Goal: Information Seeking & Learning: Learn about a topic

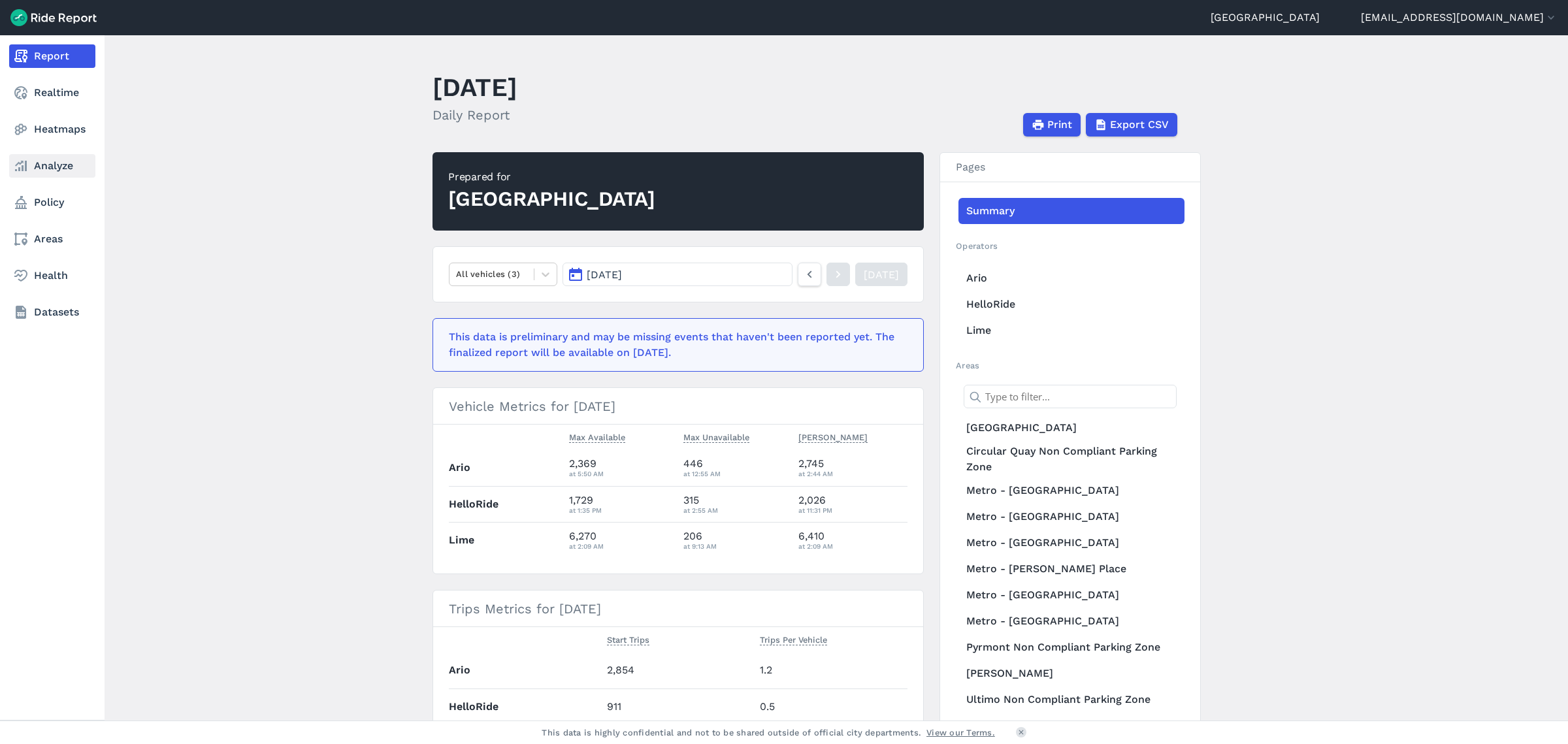
click at [61, 170] on link "Analyze" at bounding box center [52, 166] width 86 height 23
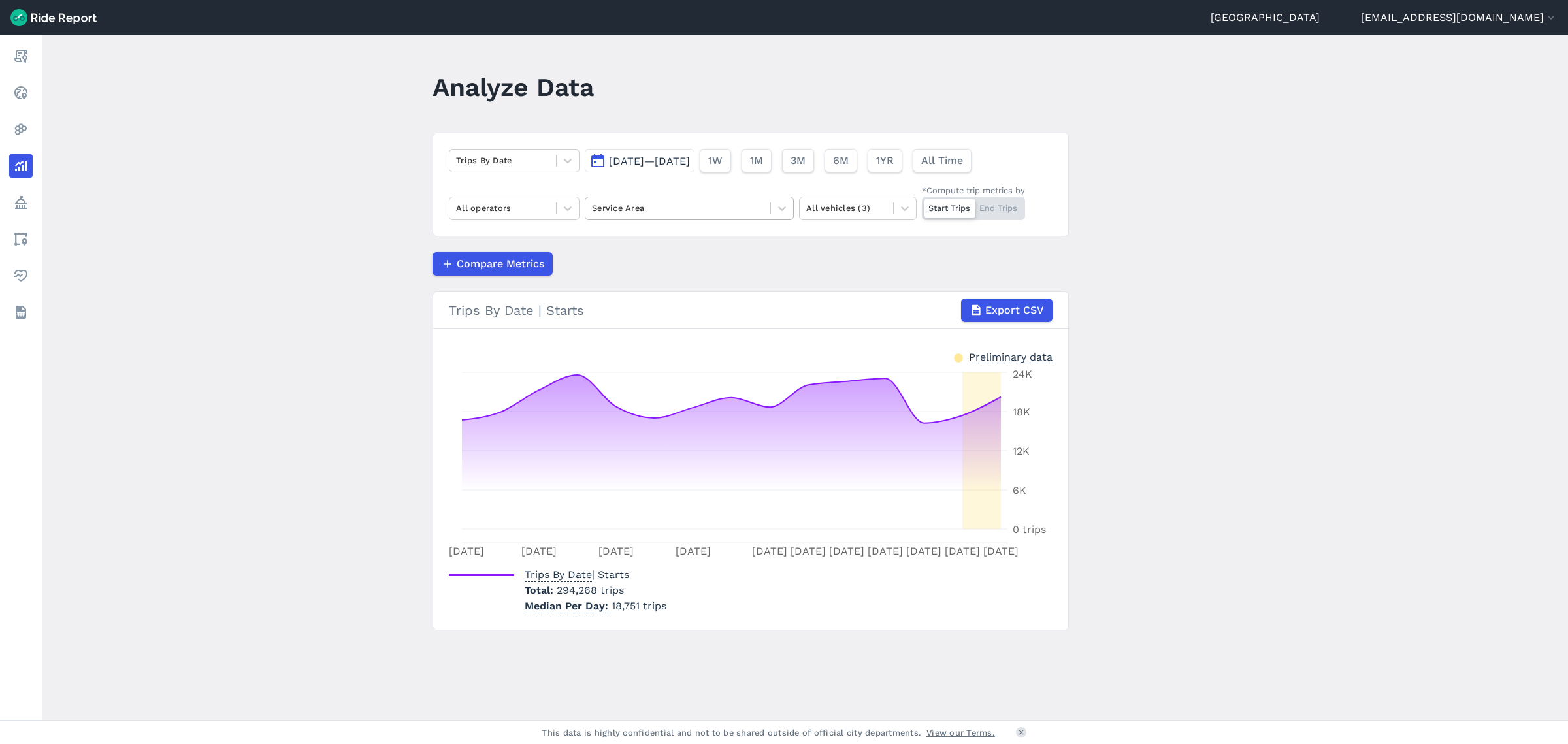
click at [664, 206] on div at bounding box center [677, 208] width 172 height 15
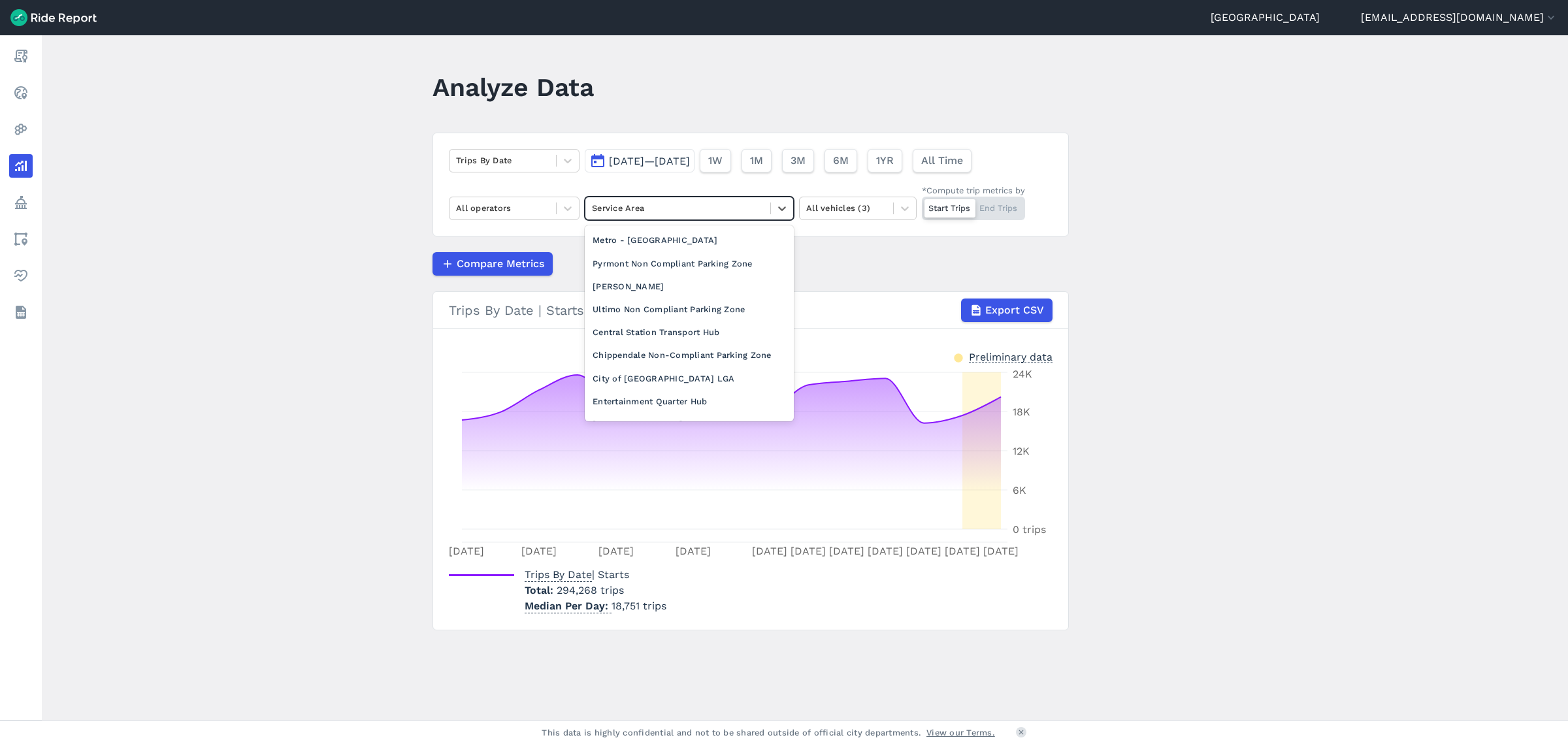
scroll to position [163, 0]
click at [677, 385] on div "City of [GEOGRAPHIC_DATA] LGA" at bounding box center [689, 375] width 209 height 23
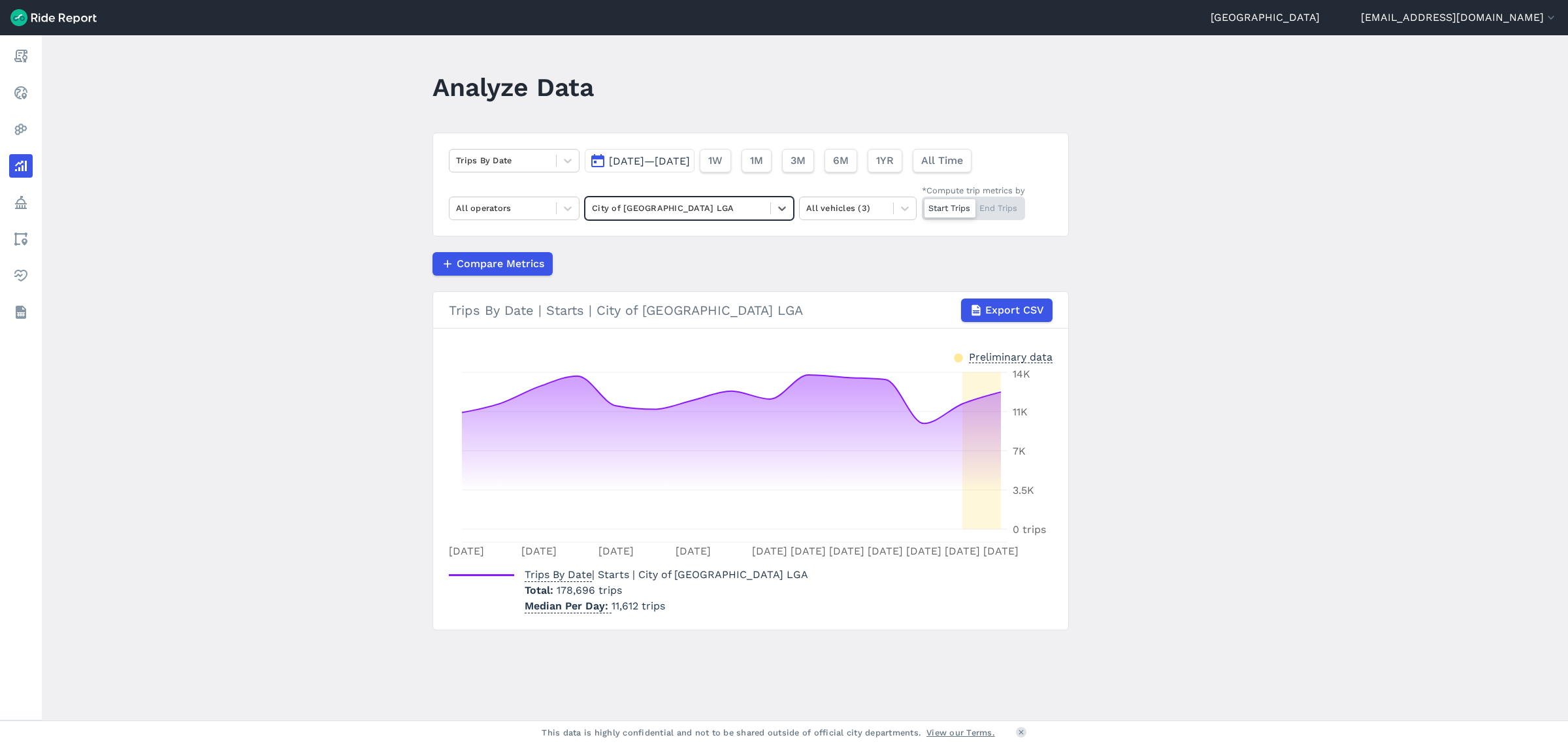
click at [690, 157] on span "[DATE]—[DATE]" at bounding box center [649, 160] width 81 height 12
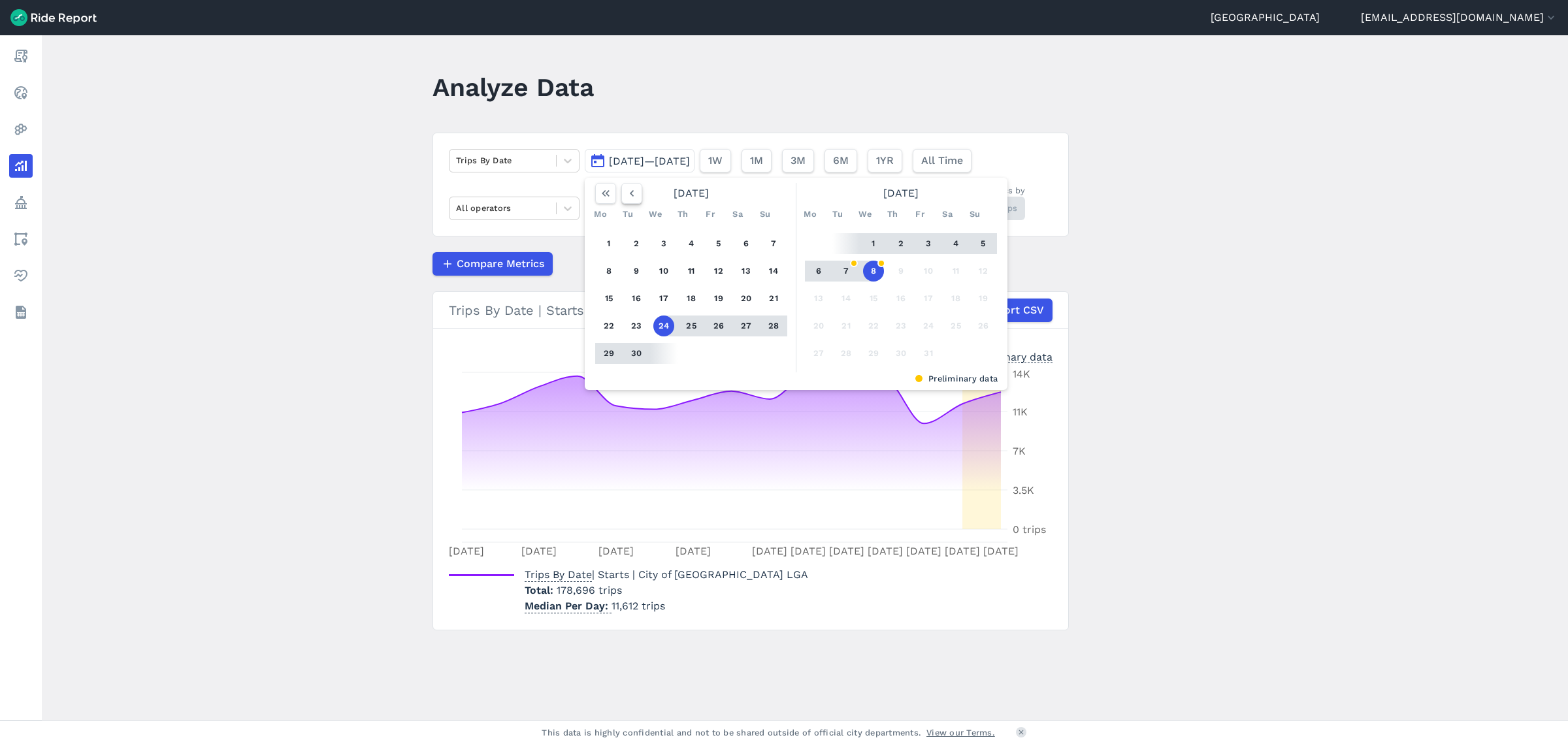
click at [632, 194] on icon "button" at bounding box center [632, 193] width 13 height 13
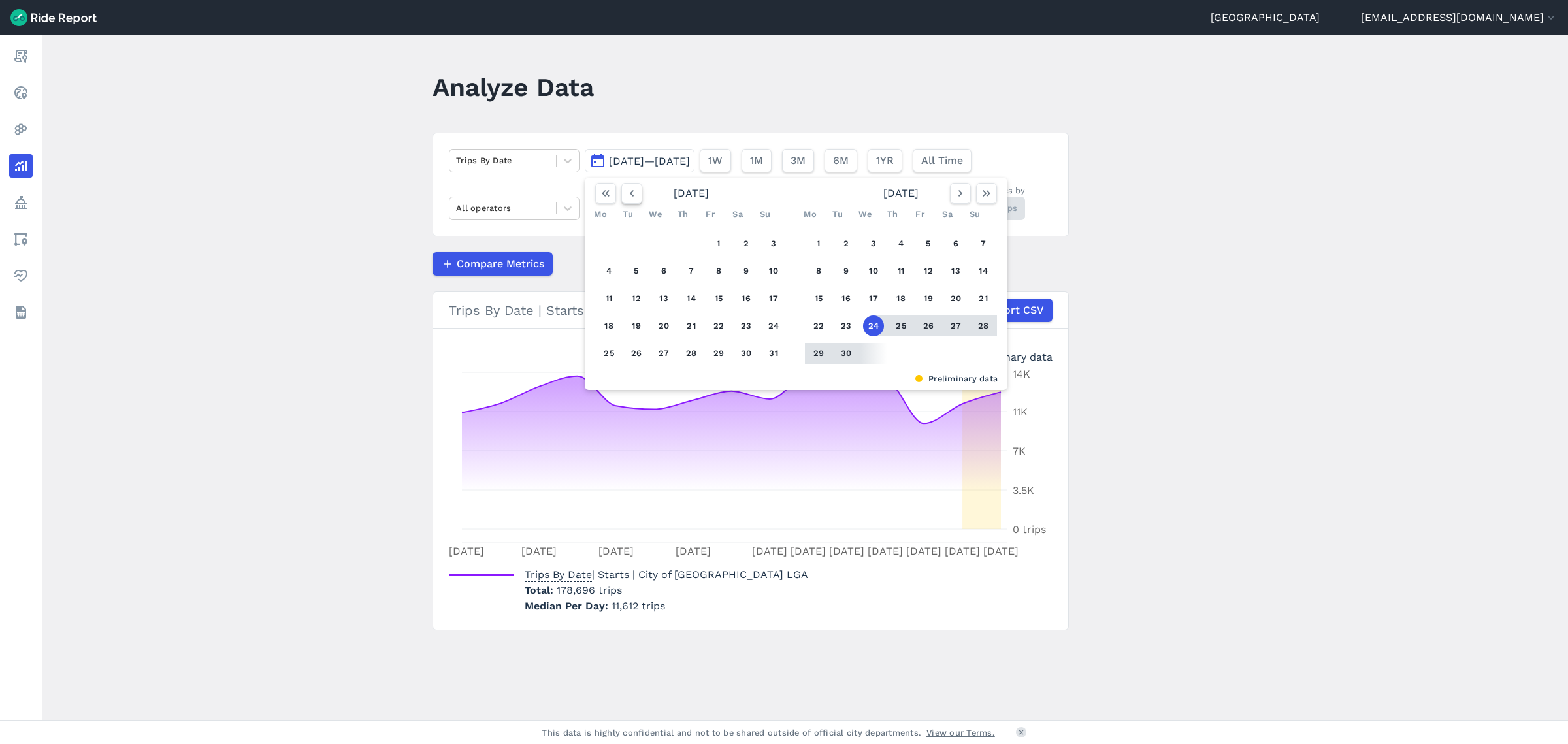
click at [632, 194] on icon "button" at bounding box center [632, 193] width 13 height 13
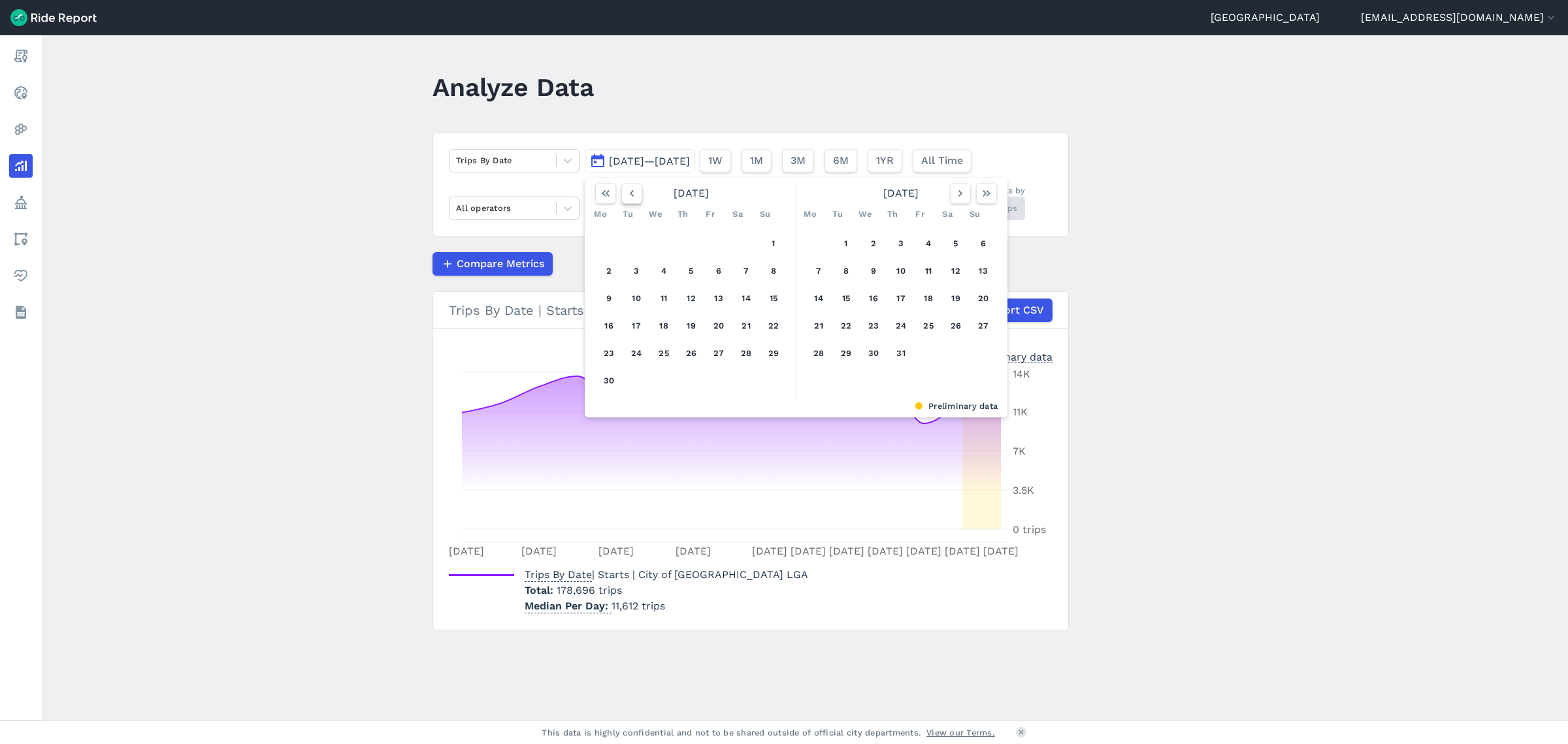
click at [632, 194] on icon "button" at bounding box center [632, 193] width 13 height 13
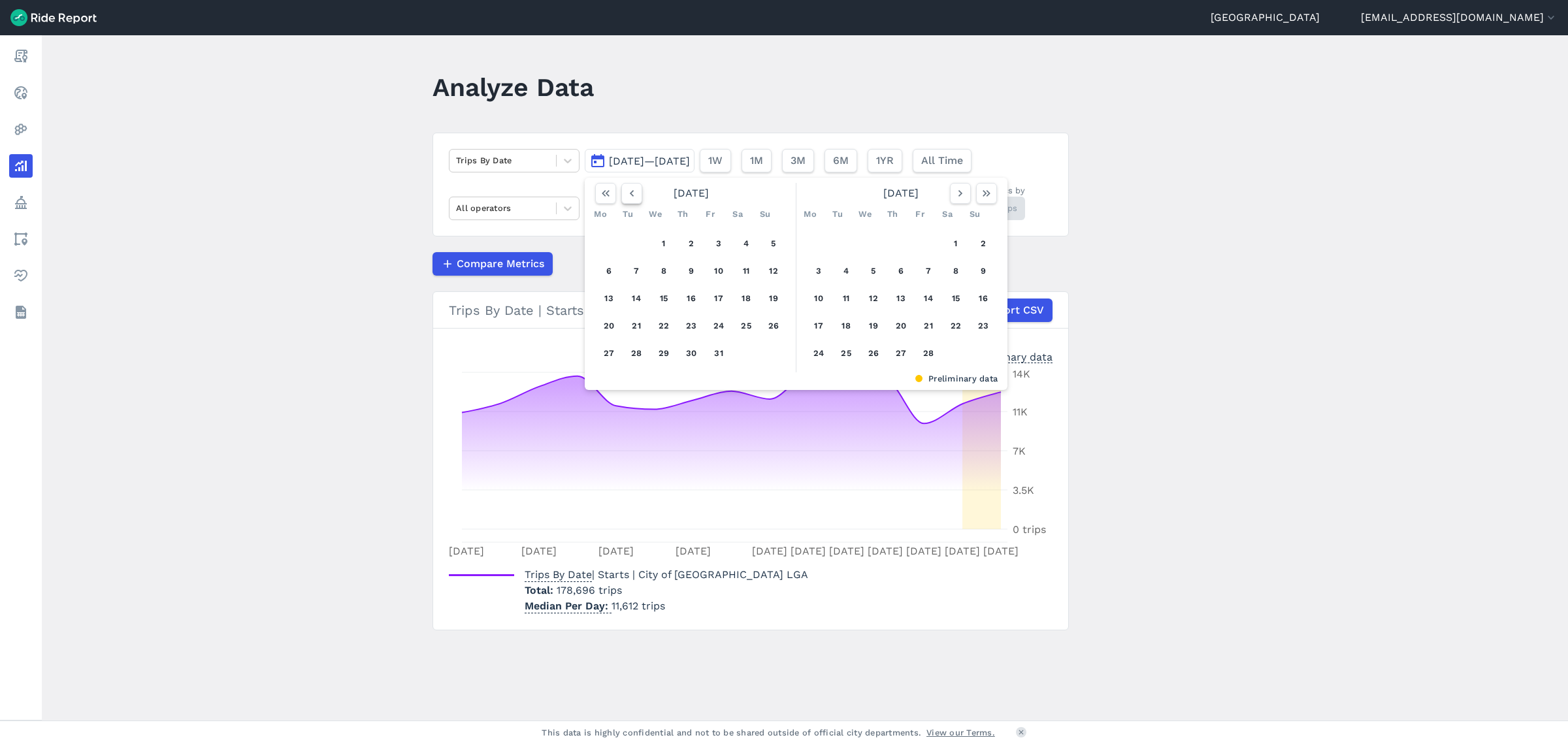
click at [632, 194] on icon "button" at bounding box center [632, 193] width 13 height 13
click at [873, 238] on button "1" at bounding box center [873, 243] width 21 height 21
click at [963, 192] on icon "button" at bounding box center [961, 193] width 13 height 13
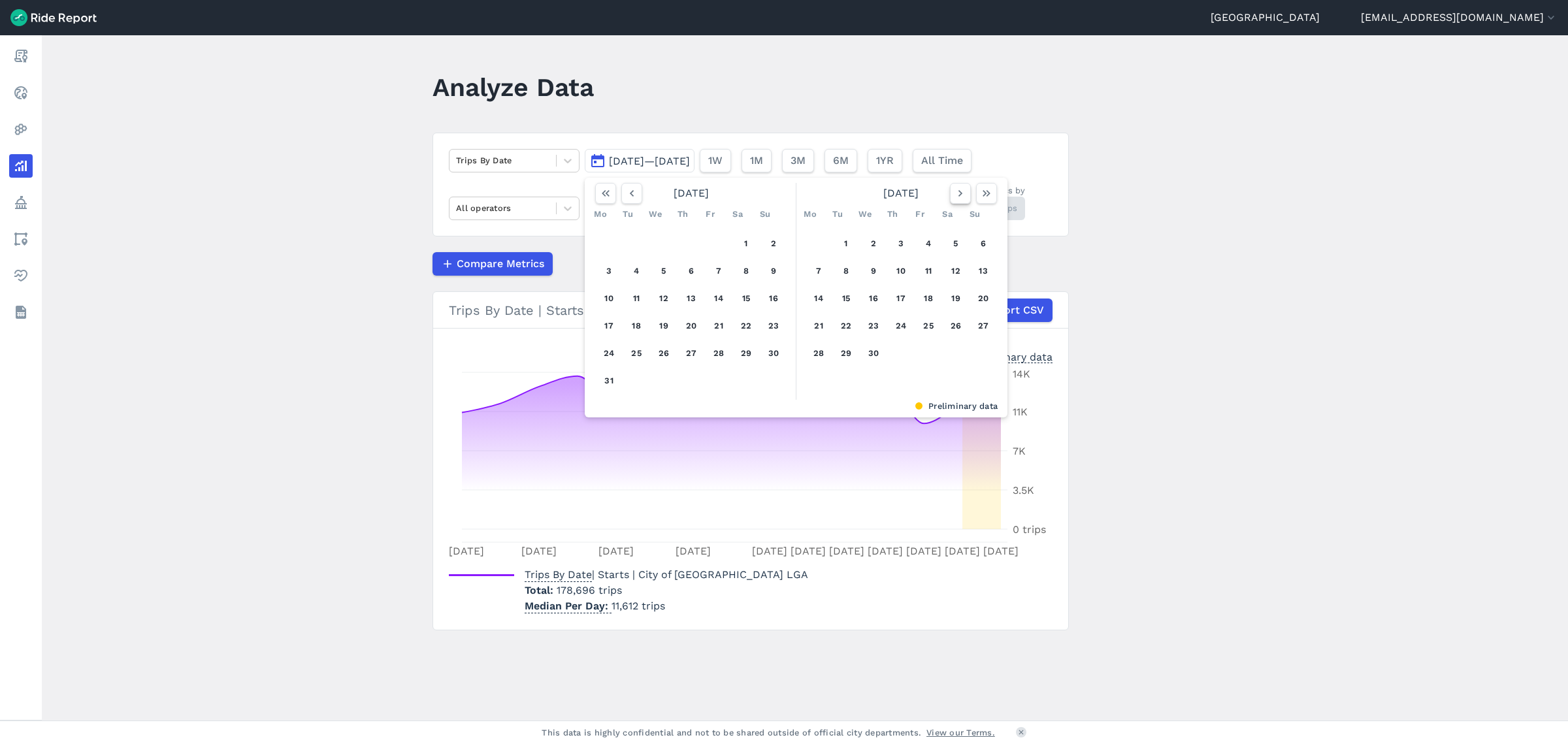
click at [963, 192] on icon "button" at bounding box center [961, 193] width 13 height 13
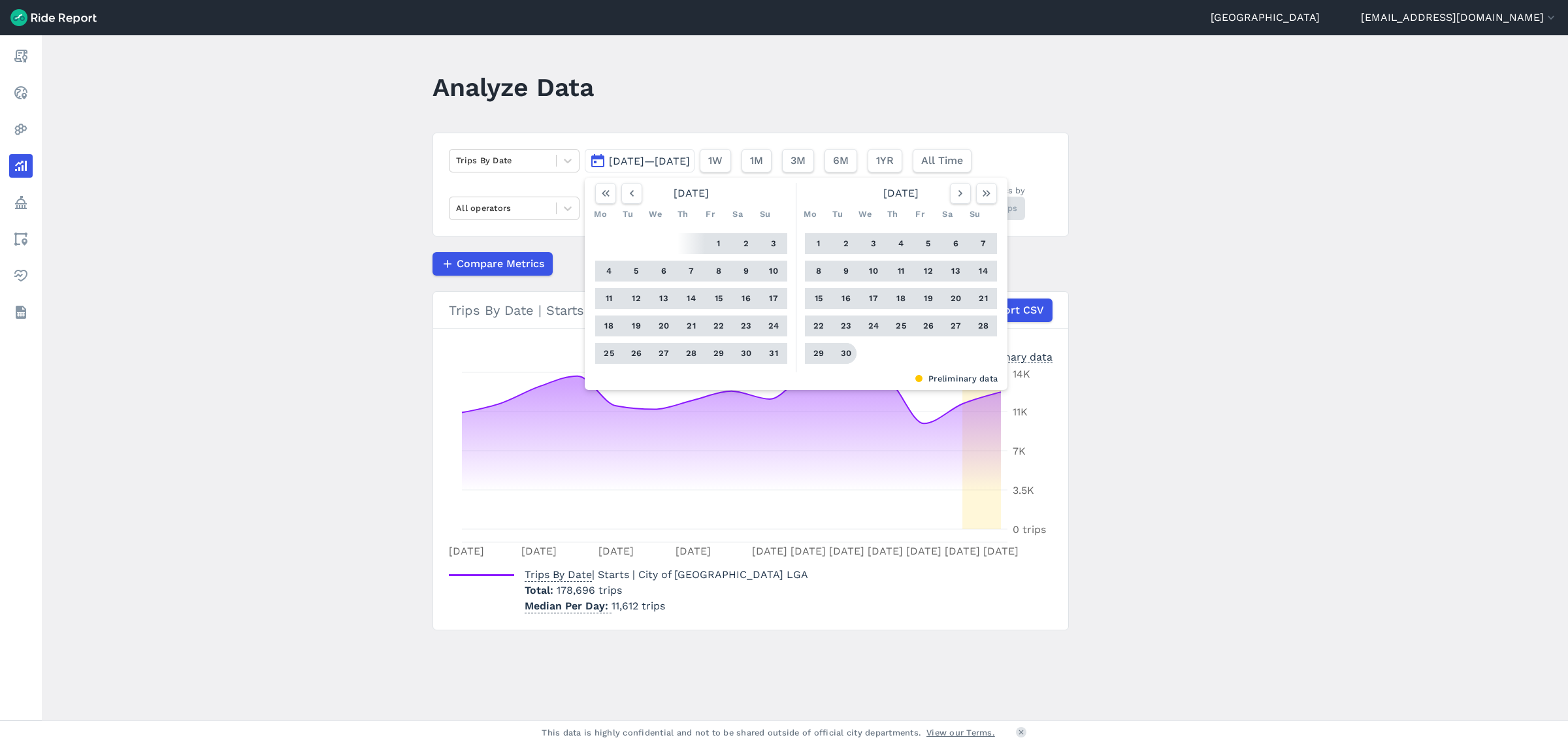
click at [840, 353] on button "30" at bounding box center [846, 353] width 21 height 21
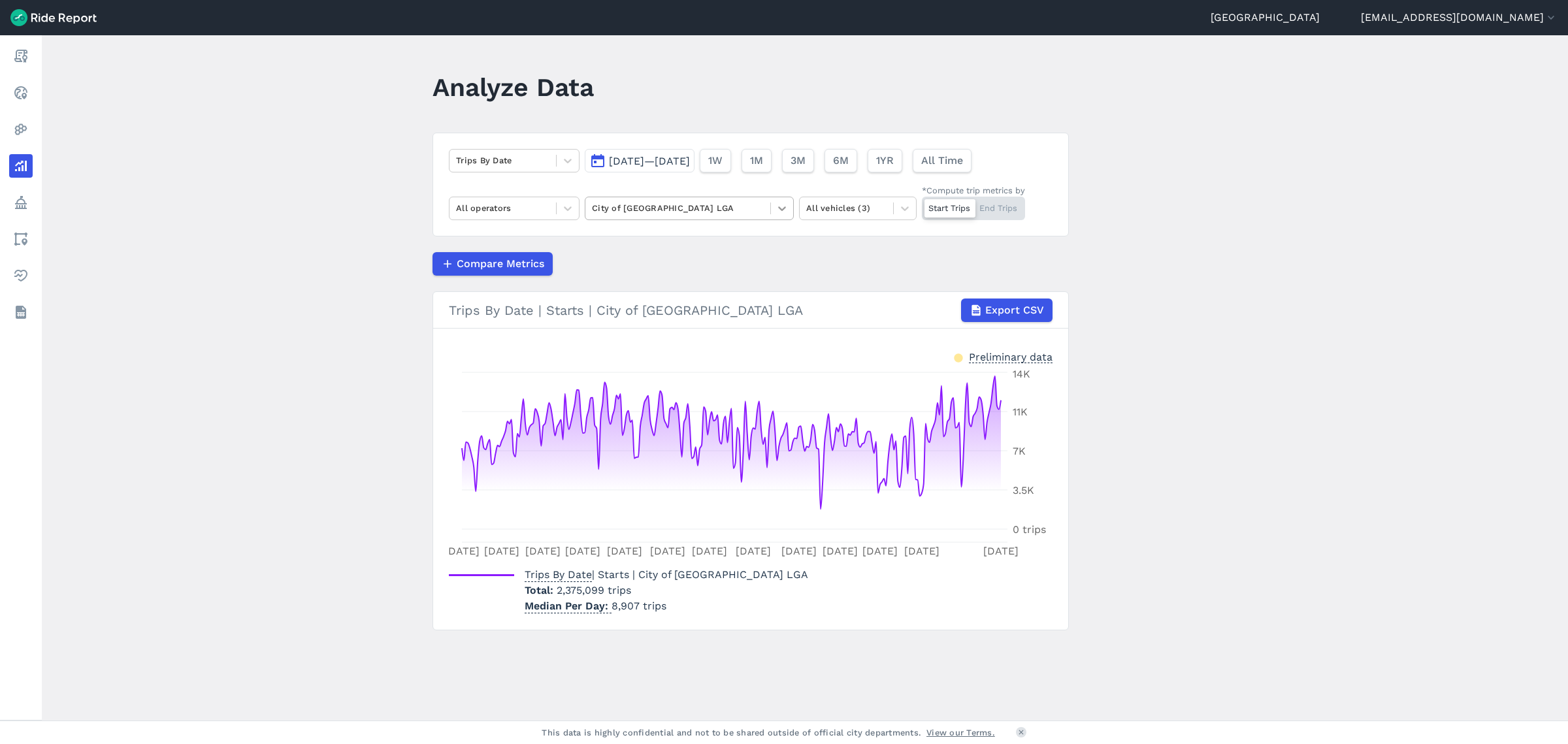
click at [782, 208] on icon at bounding box center [782, 209] width 8 height 4
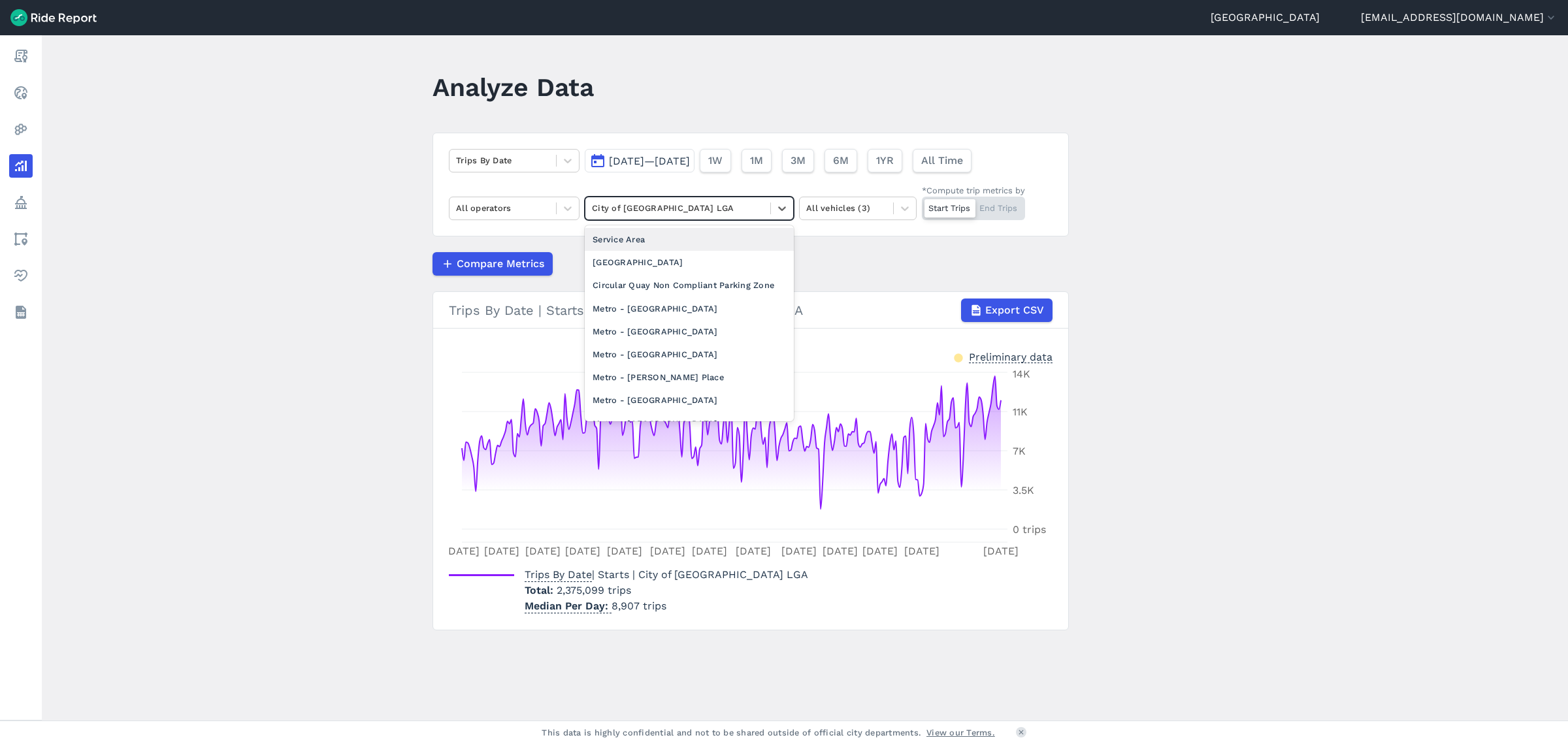
click at [709, 239] on div "Service Area" at bounding box center [689, 239] width 209 height 23
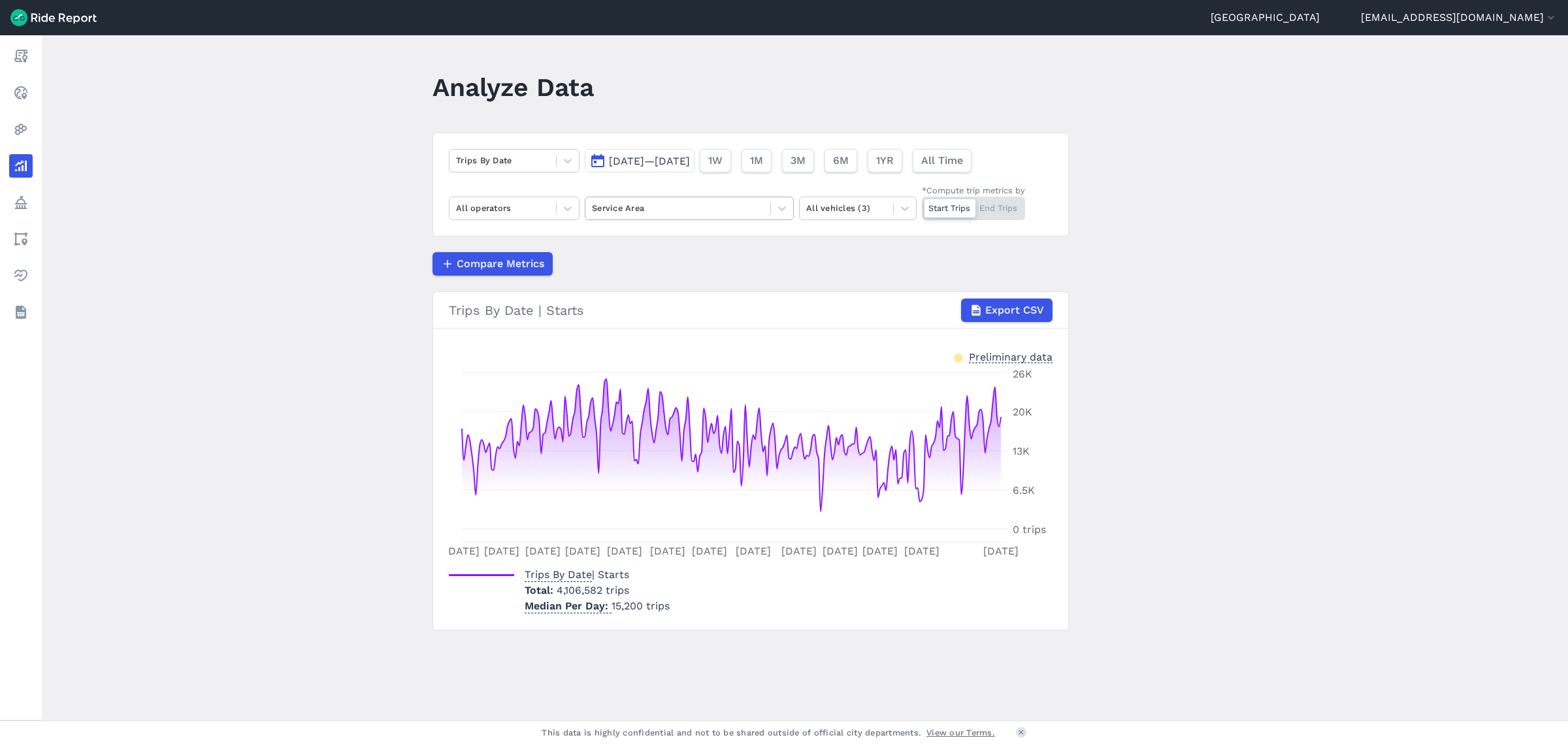
click at [758, 201] on div at bounding box center [677, 208] width 172 height 15
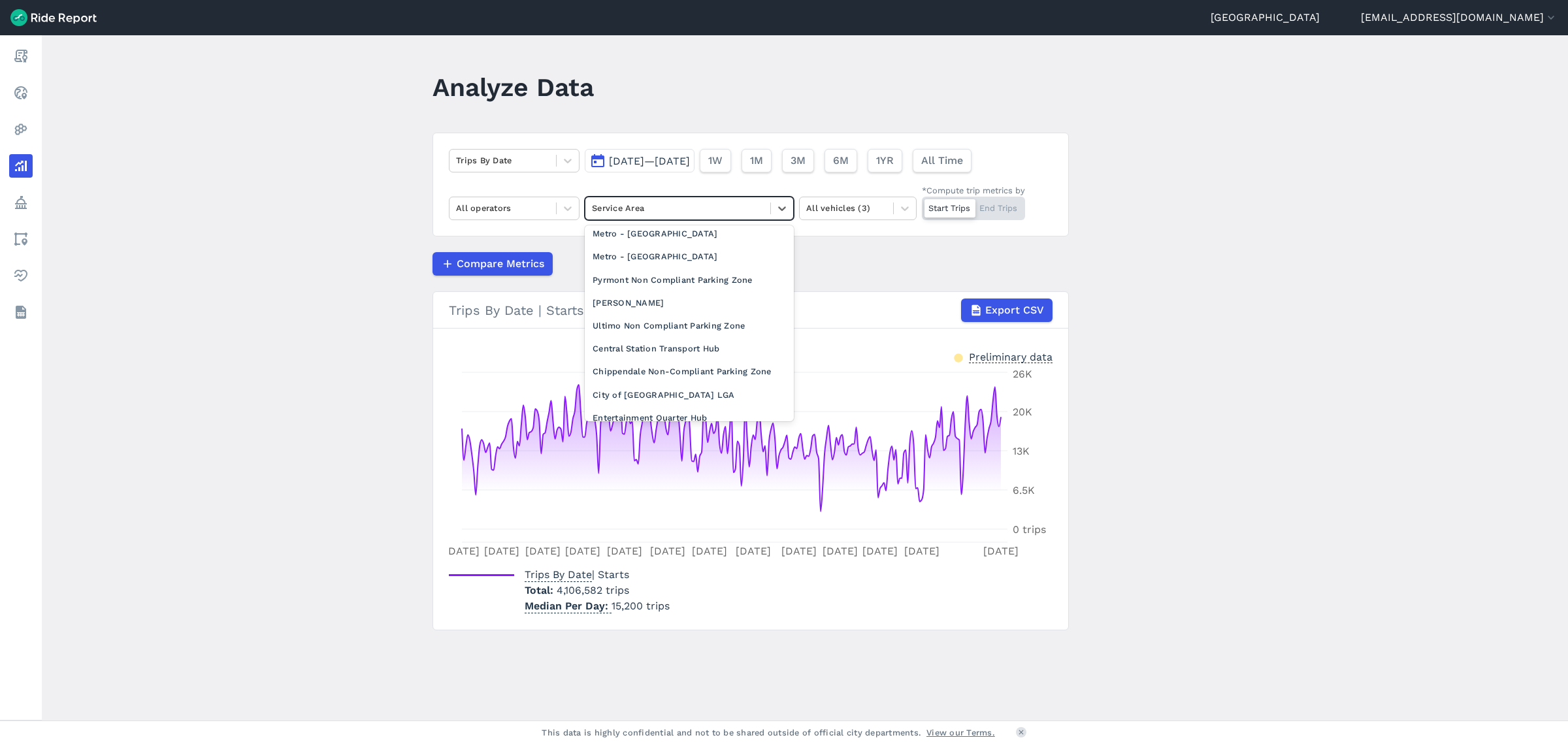
scroll to position [163, 0]
click at [659, 387] on div "City of [GEOGRAPHIC_DATA] LGA" at bounding box center [689, 375] width 209 height 23
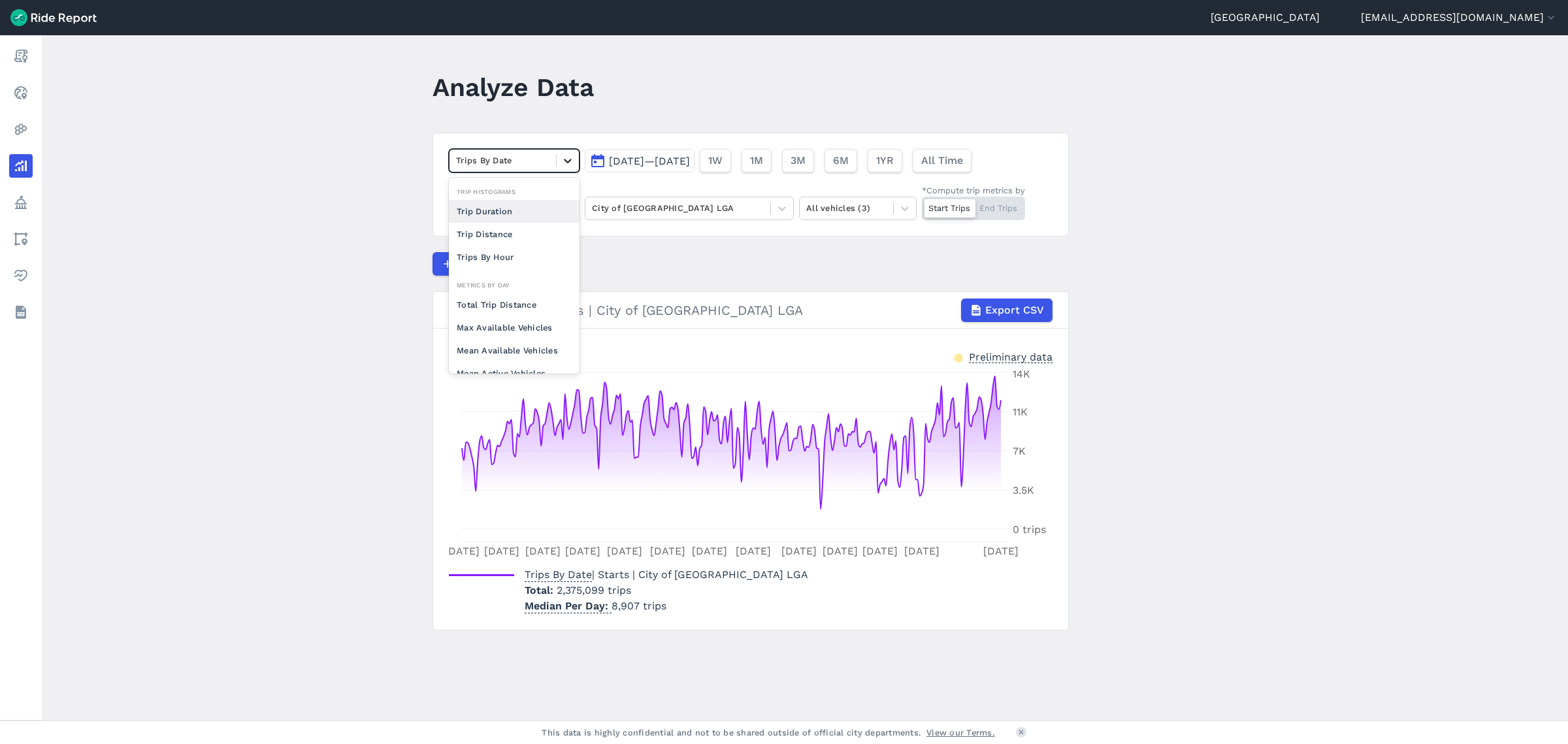
click at [565, 157] on icon at bounding box center [568, 161] width 13 height 13
click at [517, 251] on div "Trips By Hour" at bounding box center [514, 257] width 131 height 23
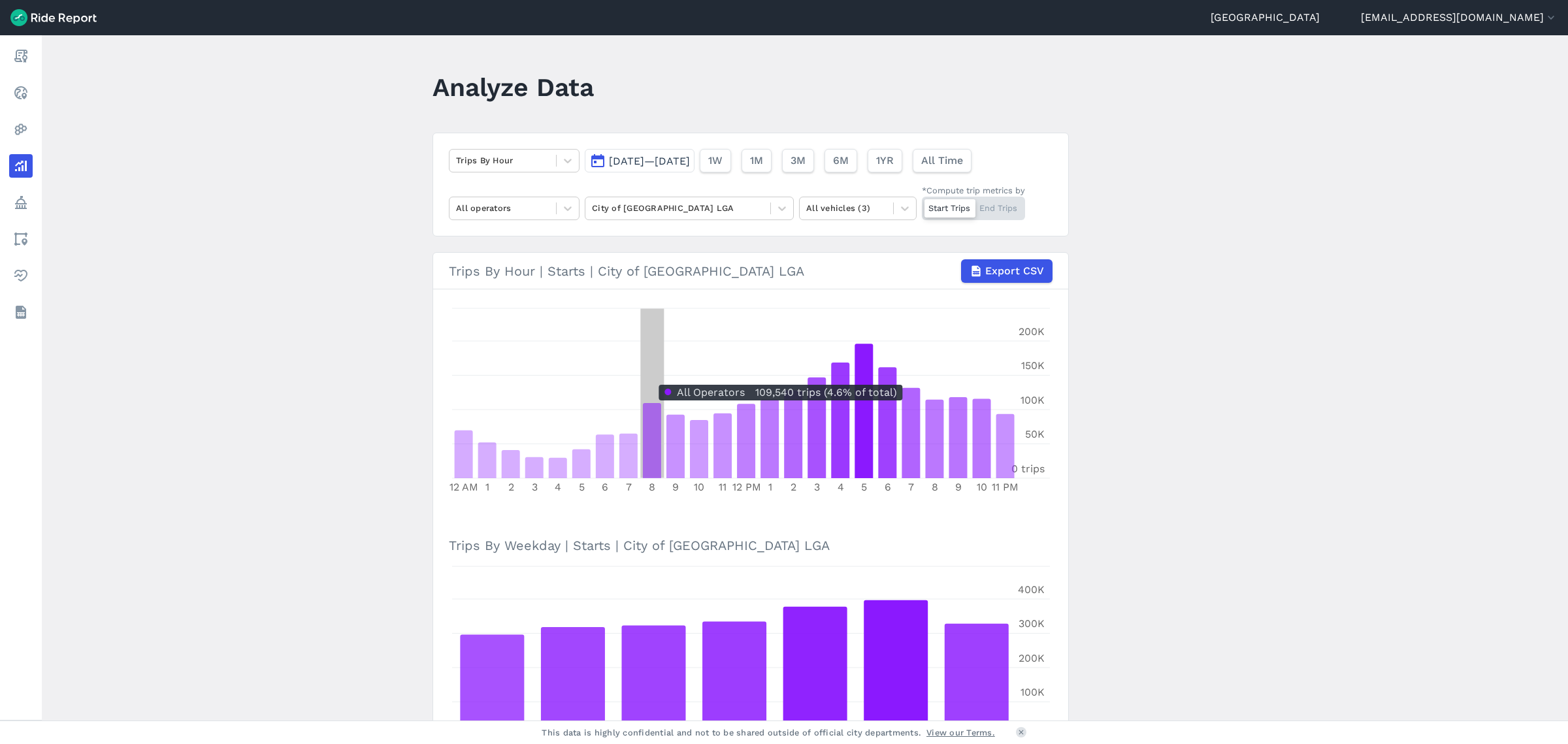
scroll to position [82, 0]
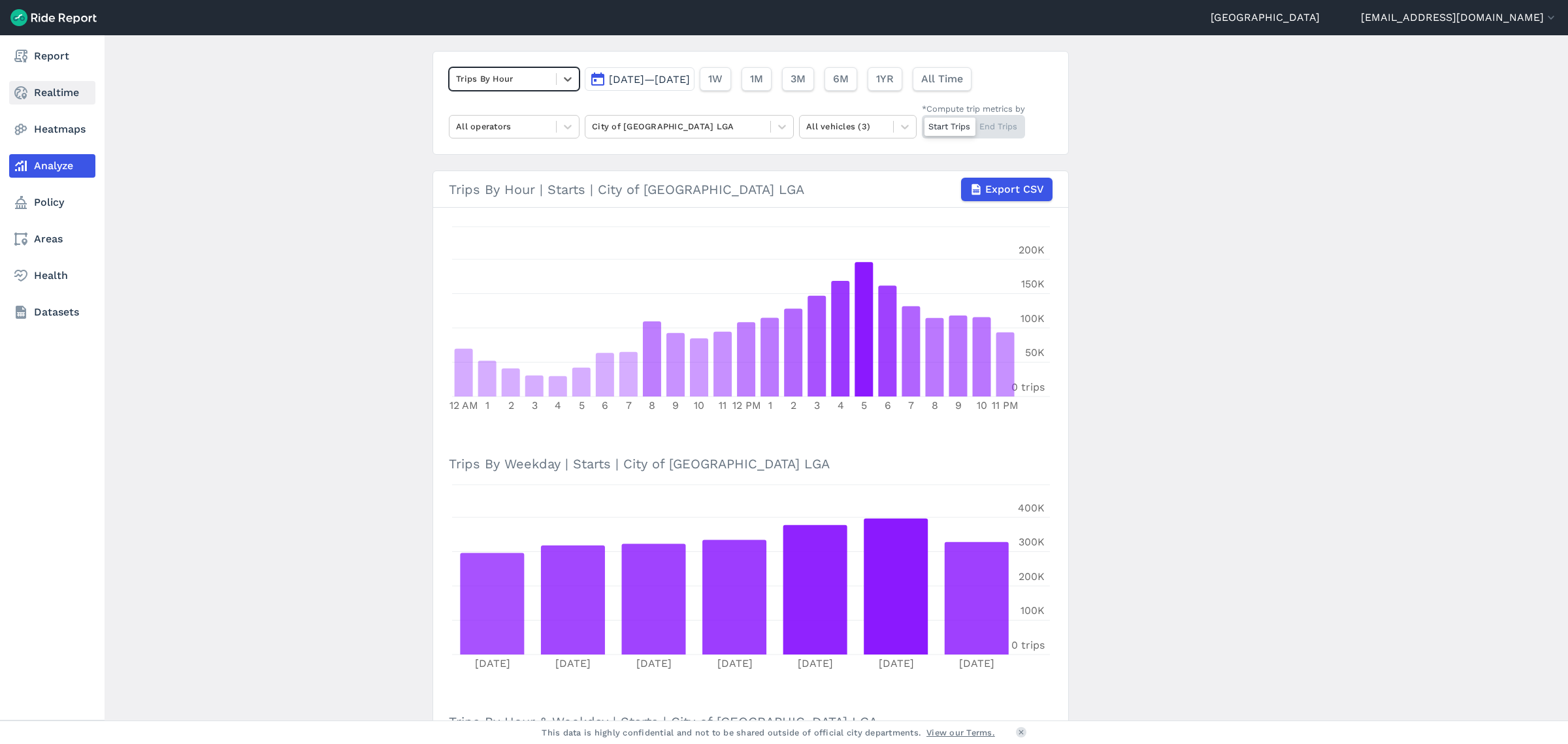
click at [52, 90] on link "Realtime" at bounding box center [52, 93] width 86 height 23
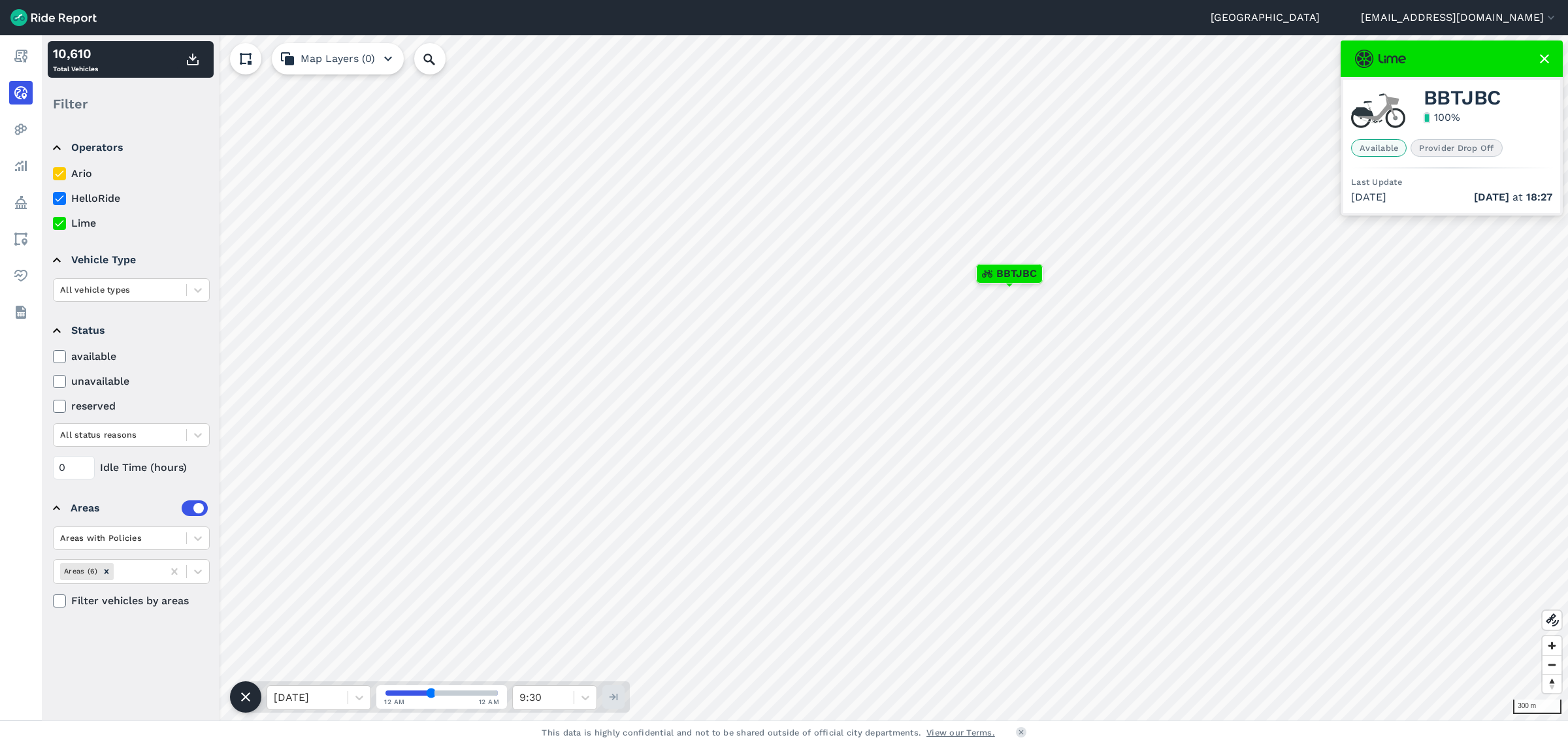
click at [1543, 61] on icon at bounding box center [1545, 59] width 16 height 16
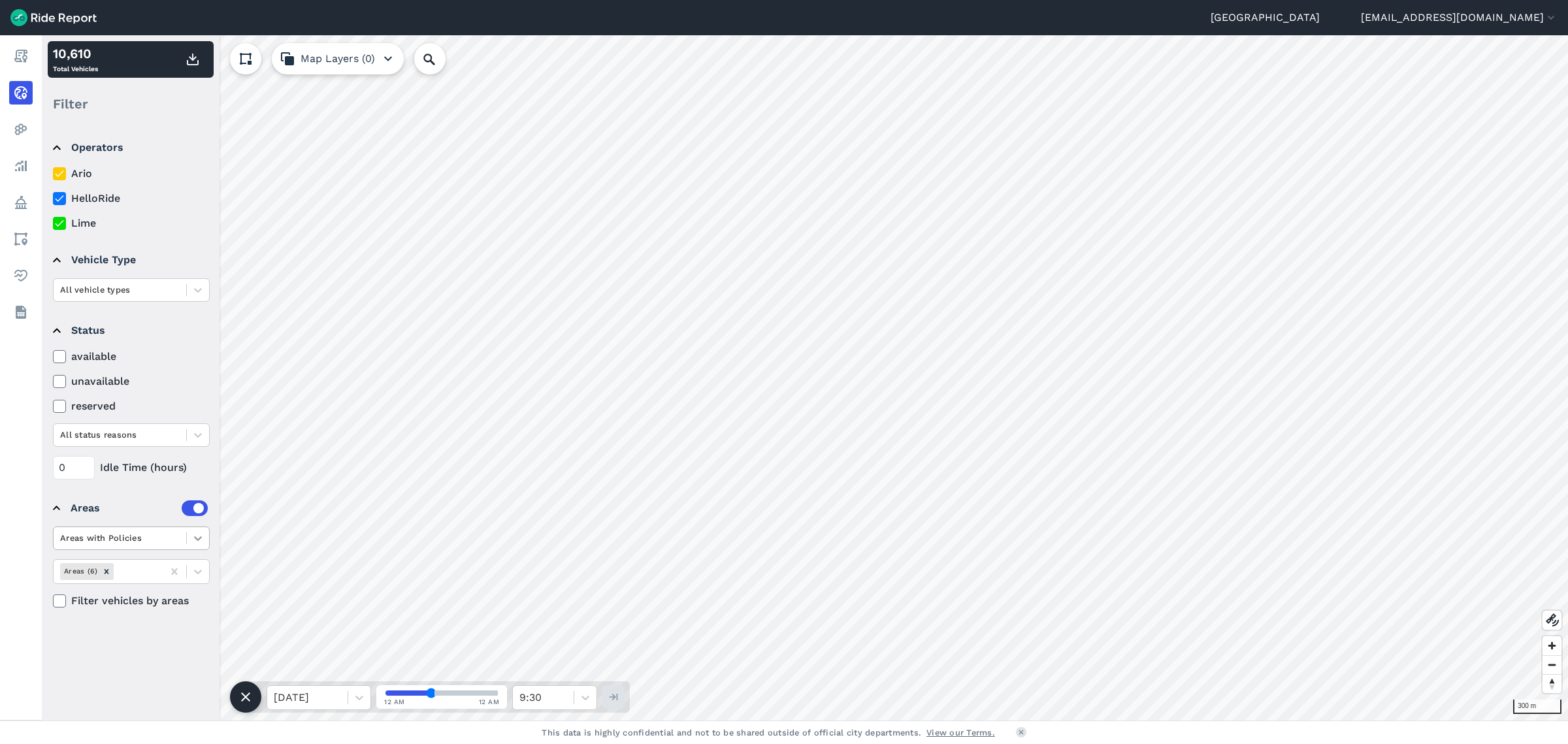
click at [196, 540] on icon at bounding box center [198, 538] width 13 height 13
click at [132, 589] on div "Areas without Policies" at bounding box center [131, 592] width 157 height 23
click at [197, 568] on icon at bounding box center [198, 572] width 13 height 13
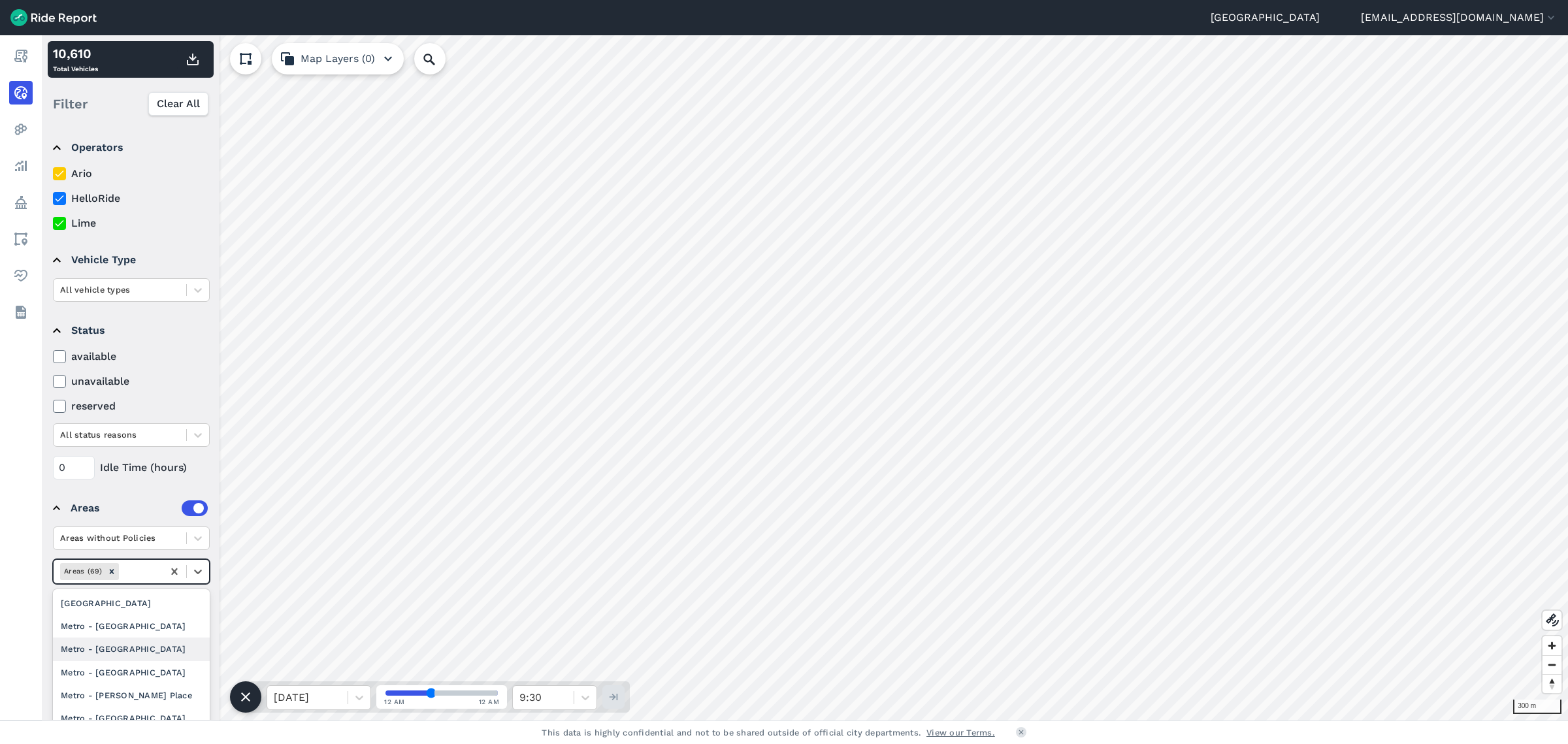
scroll to position [82, 0]
click at [157, 636] on div "Metro - [GEOGRAPHIC_DATA]" at bounding box center [131, 636] width 157 height 23
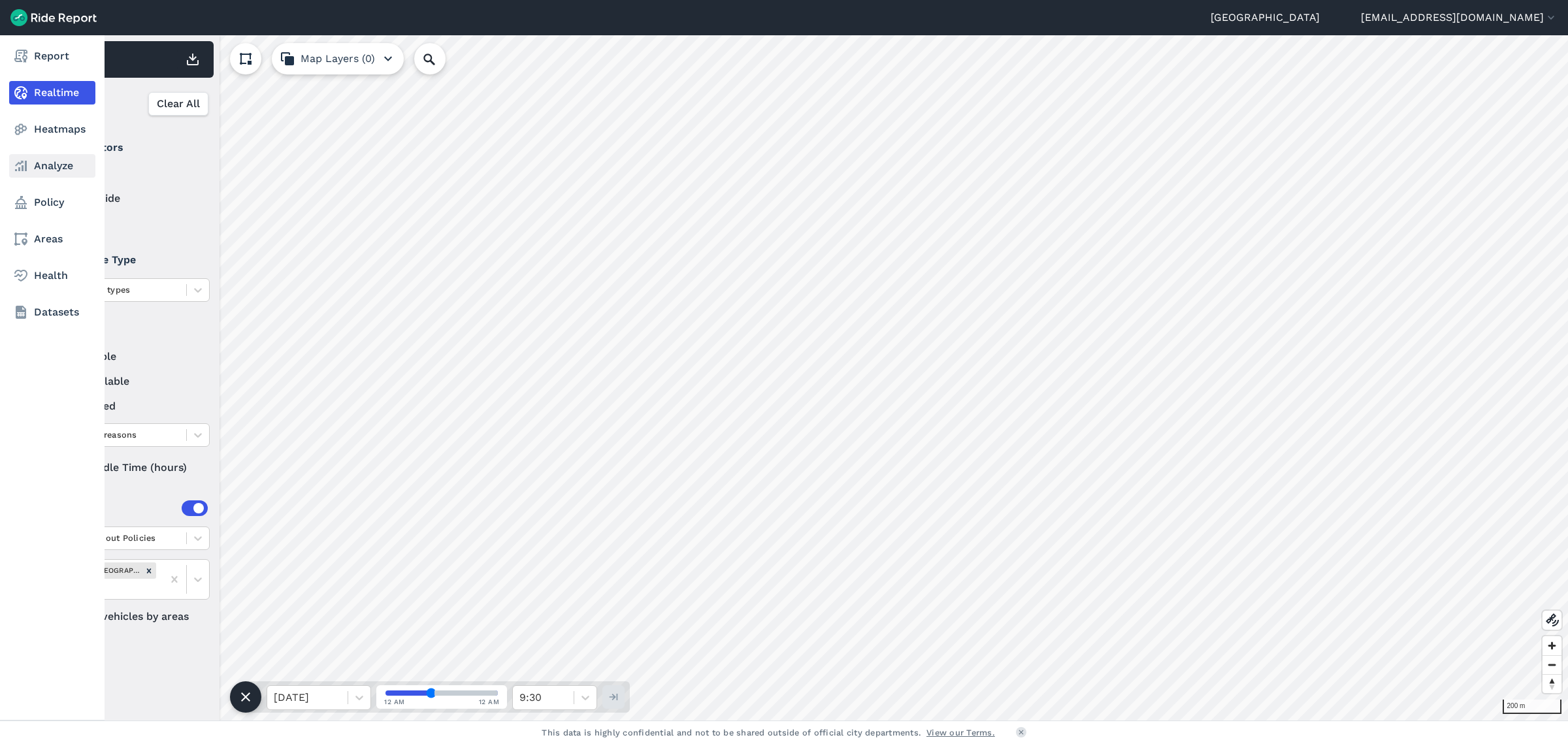
click at [46, 160] on link "Analyze" at bounding box center [52, 166] width 86 height 23
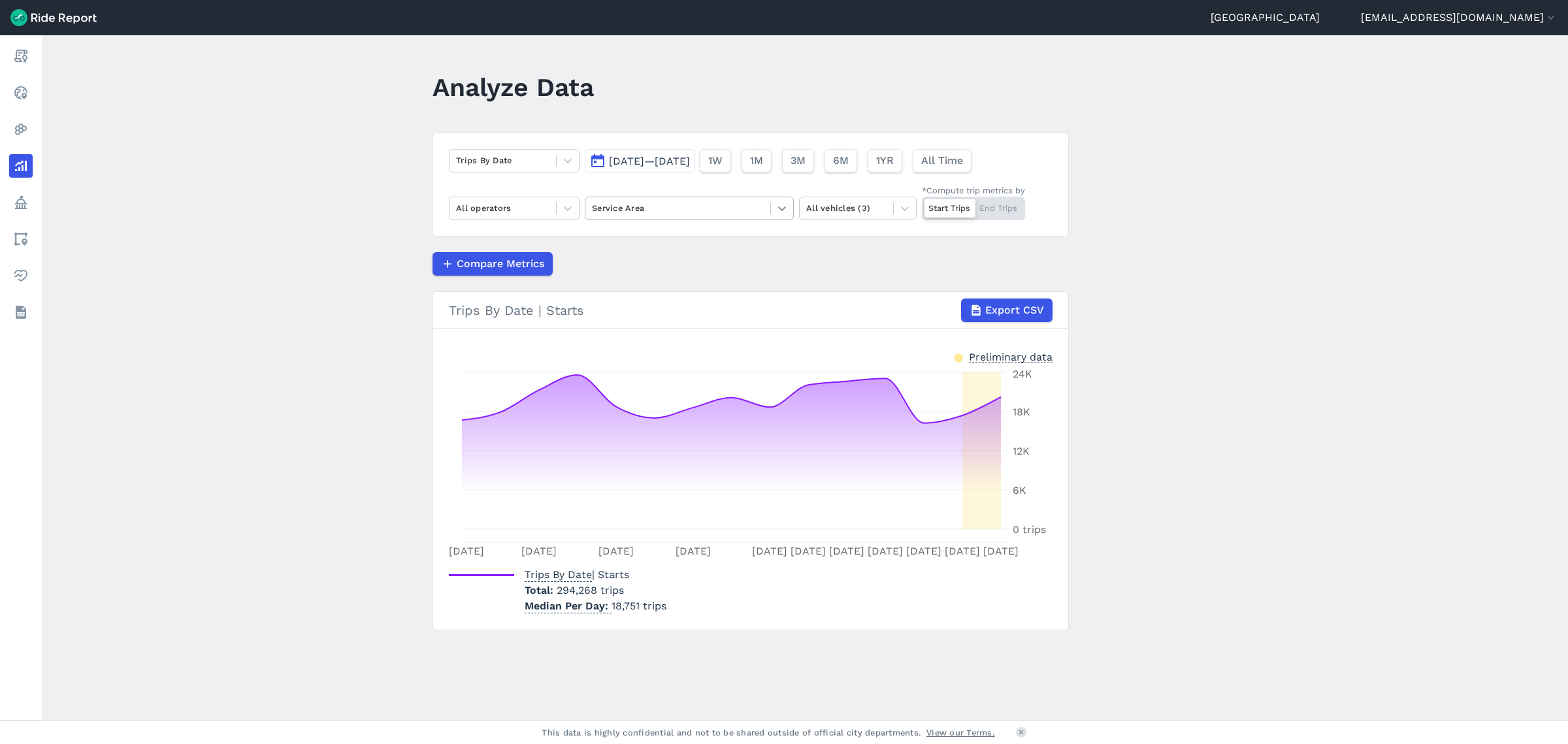
click at [771, 212] on div at bounding box center [782, 208] width 22 height 22
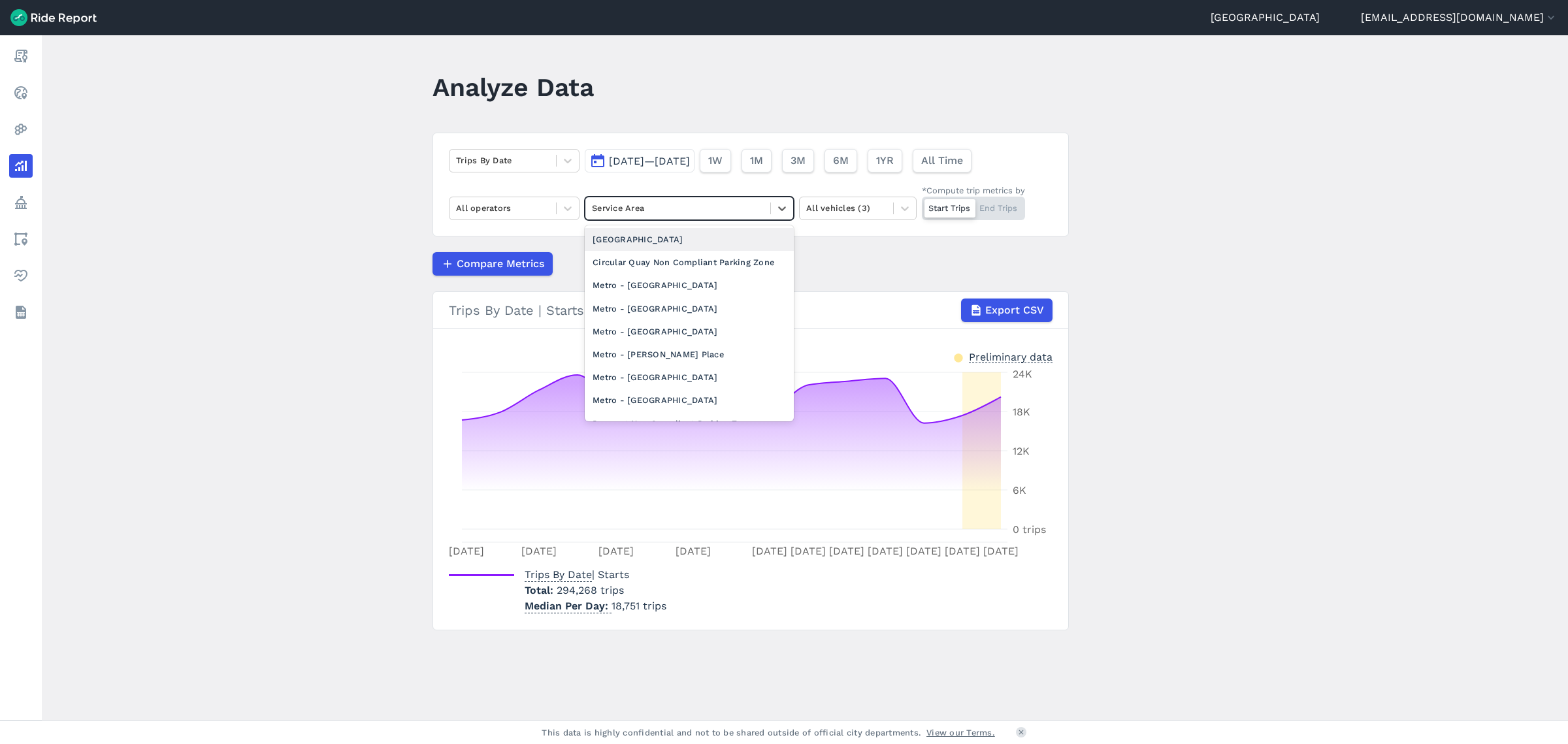
click at [660, 159] on span "[DATE]—[DATE]" at bounding box center [649, 160] width 81 height 12
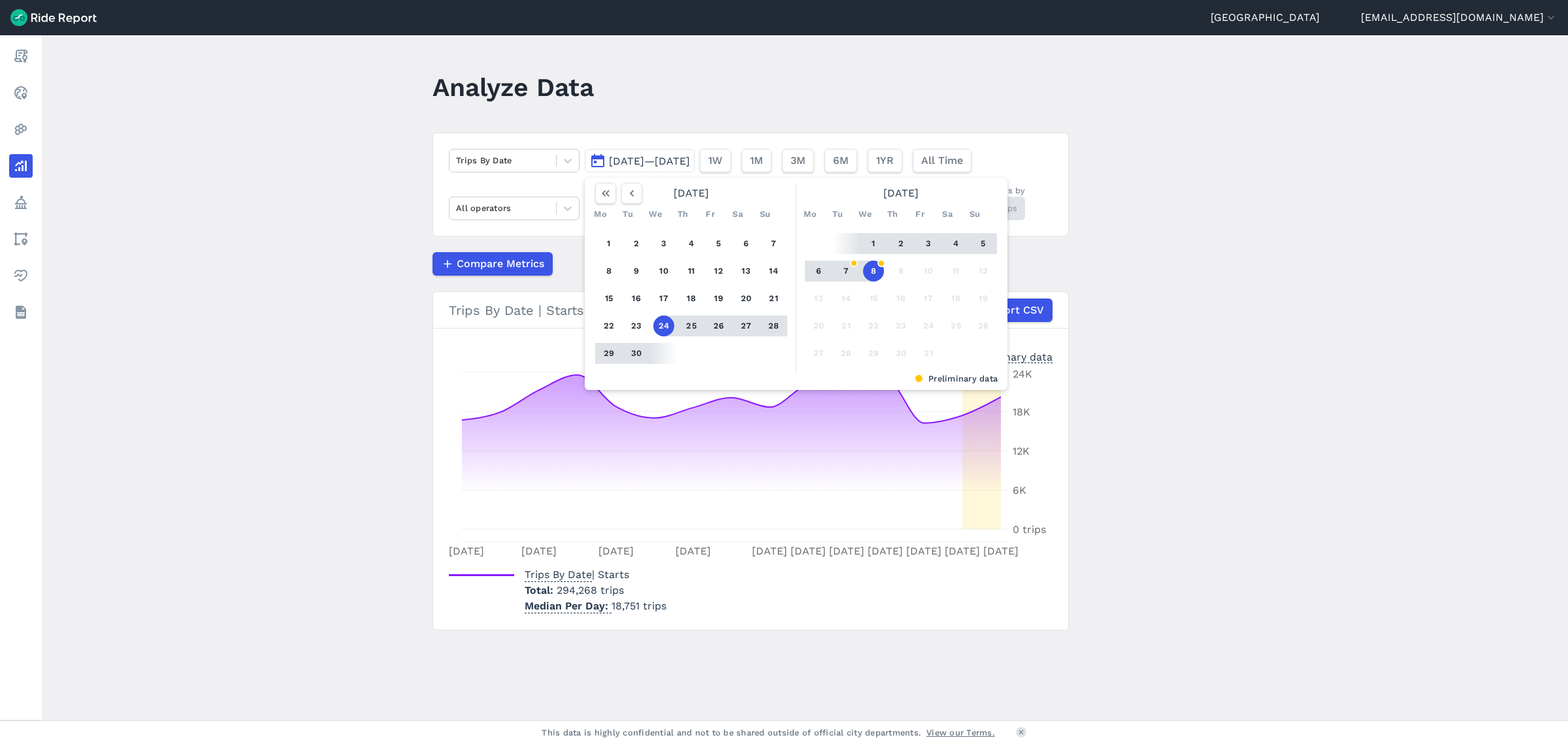
click at [294, 224] on main "Analyze Data Trips By Date [DATE]—[DATE] [DATE] Mo Tu We Th Fr Sa Su 1 2 3 4 5 …" at bounding box center [805, 378] width 1527 height 686
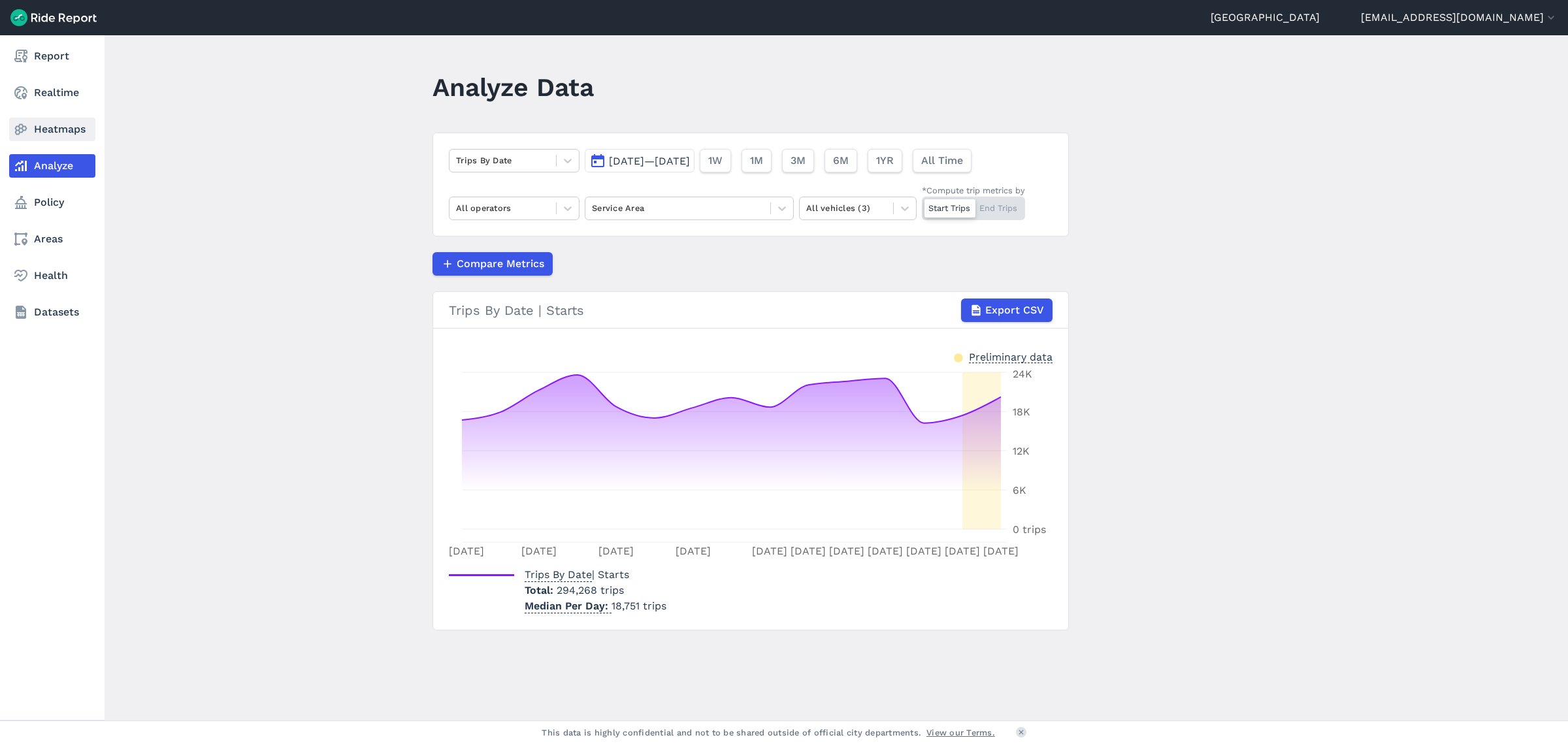
click at [43, 126] on link "Heatmaps" at bounding box center [52, 129] width 86 height 23
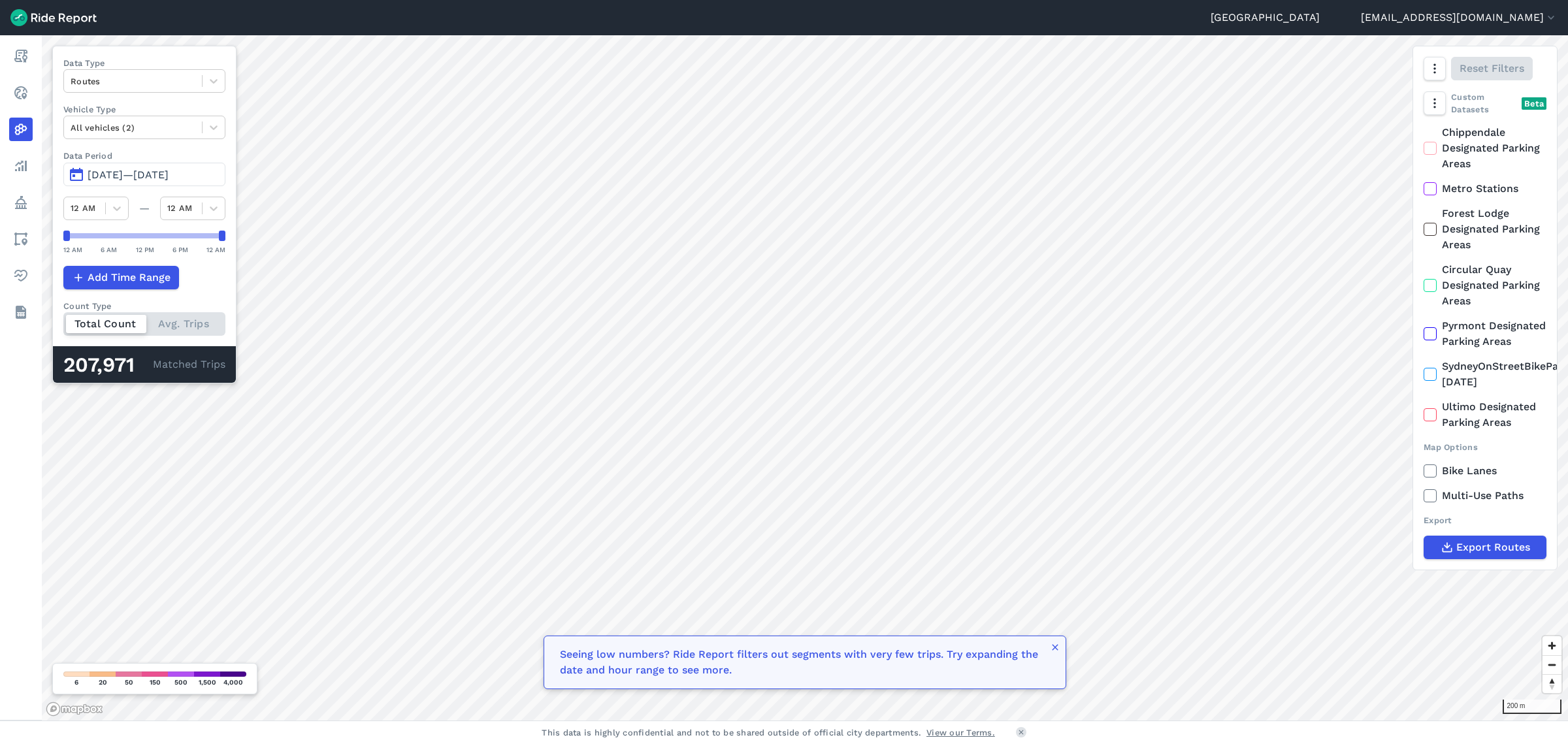
click at [1431, 188] on icon at bounding box center [1431, 189] width 12 height 13
click at [1424, 188] on input "Metro Stations" at bounding box center [1424, 185] width 0 height 9
click at [1436, 101] on icon "button" at bounding box center [1434, 103] width 13 height 13
click at [1465, 187] on label "Heatmap" at bounding box center [1471, 184] width 78 height 28
click at [1433, 135] on input "Heatmap" at bounding box center [1433, 130] width 0 height 9
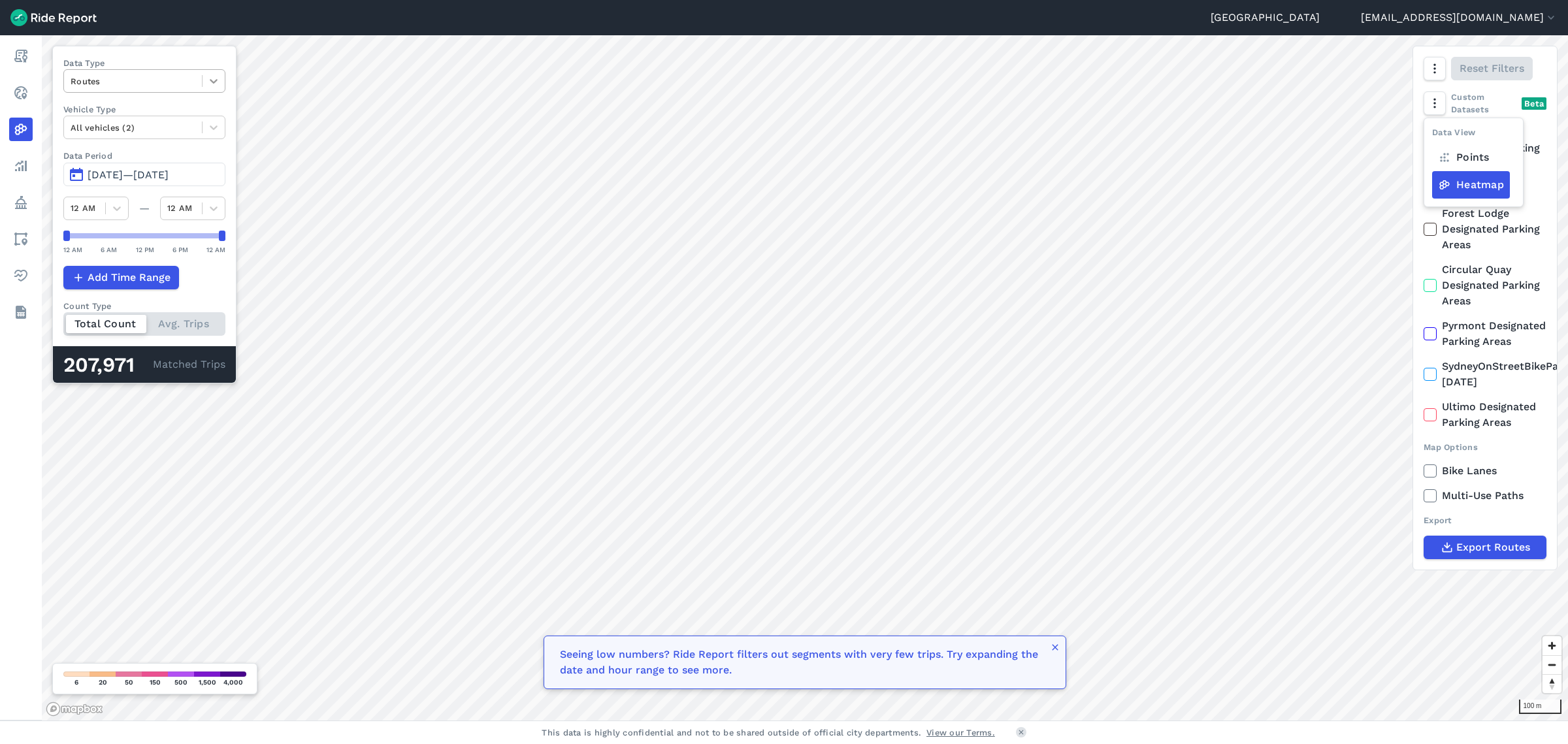
click at [217, 80] on icon at bounding box center [214, 81] width 8 height 4
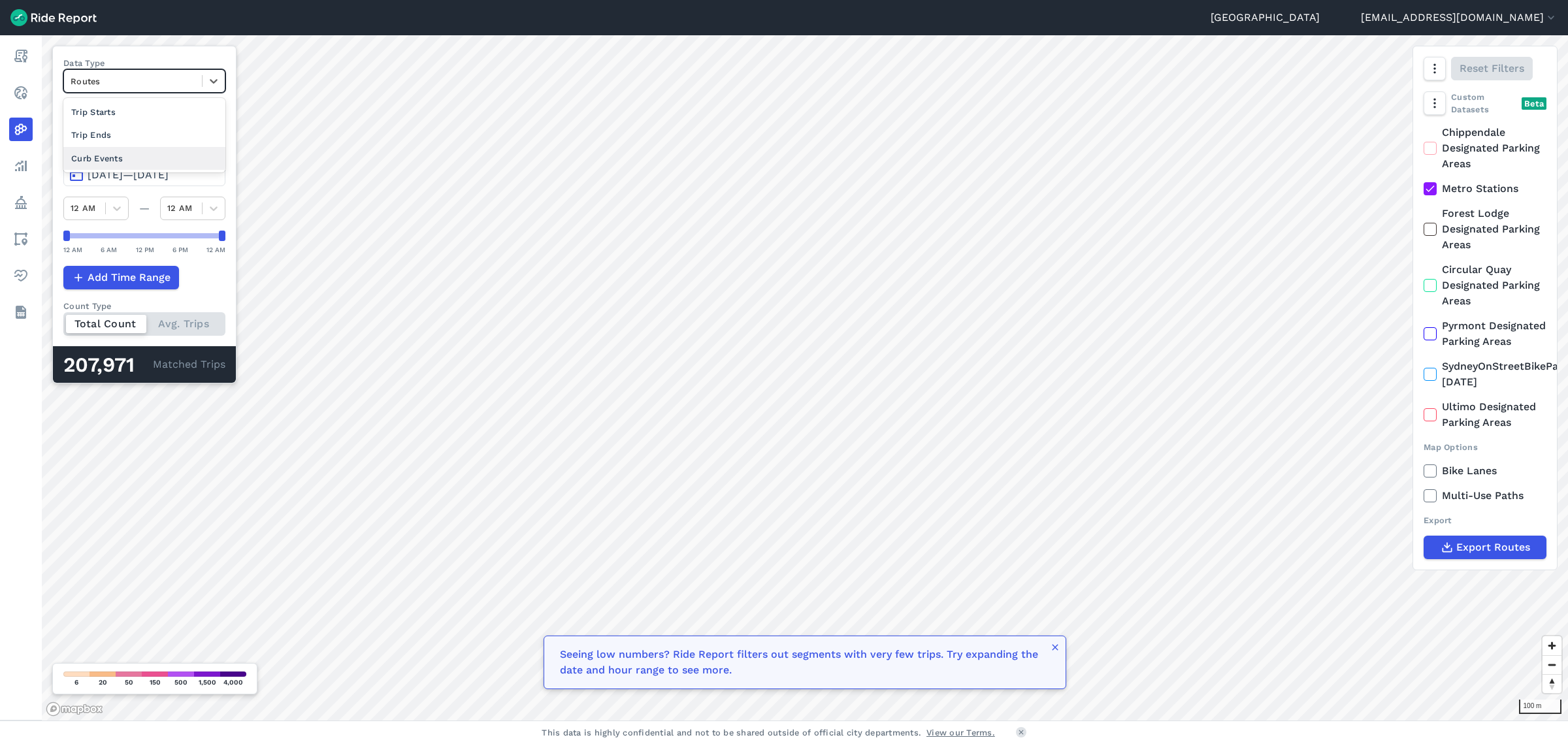
click at [157, 154] on div "Curb Events" at bounding box center [145, 158] width 162 height 23
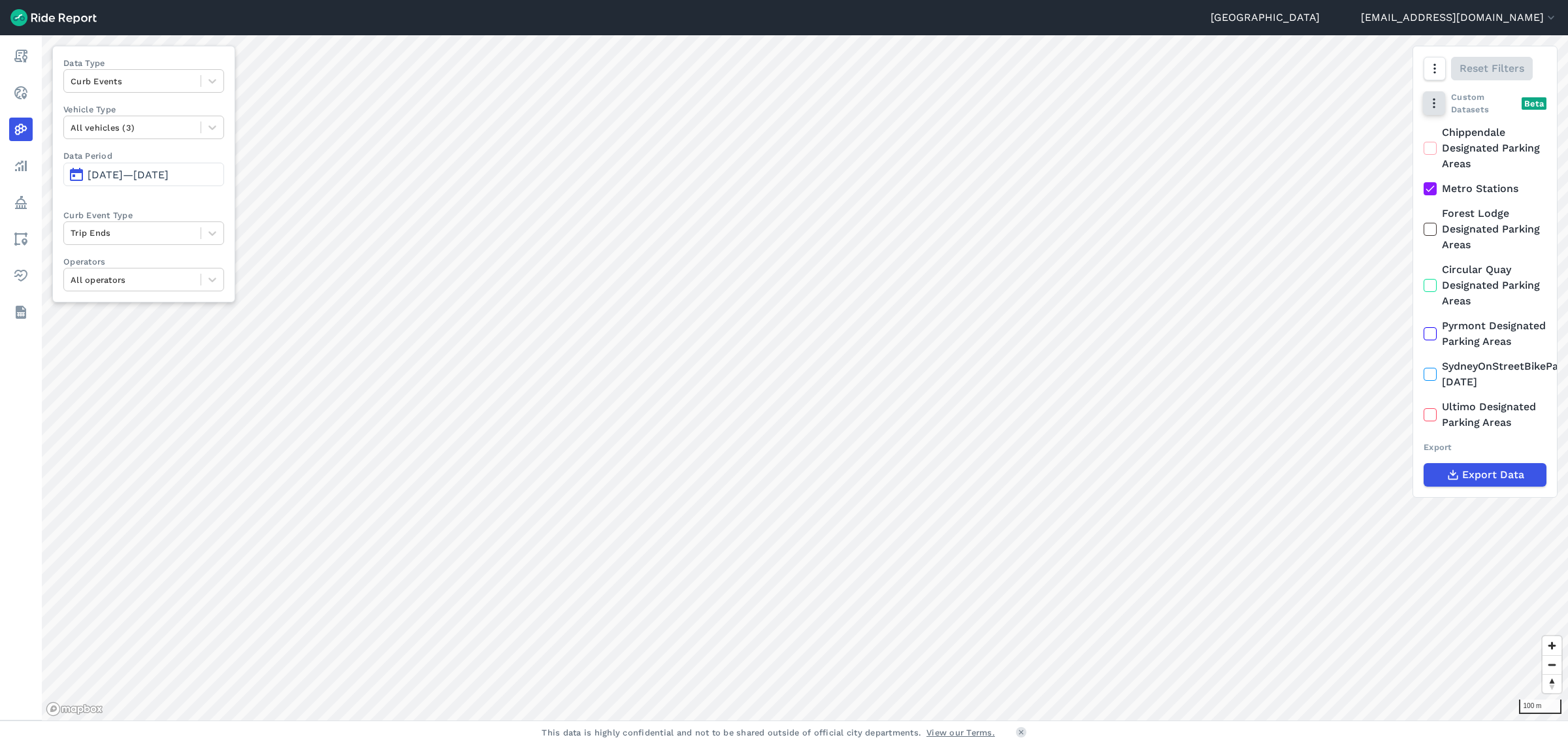
click at [1438, 99] on icon "button" at bounding box center [1434, 103] width 13 height 13
click at [1443, 74] on button "button" at bounding box center [1434, 68] width 22 height 23
click at [1382, 203] on label "Heatmap" at bounding box center [1366, 207] width 76 height 28
click at [1329, 74] on input "Heatmap" at bounding box center [1329, 70] width 0 height 9
click at [1438, 103] on icon "button" at bounding box center [1434, 103] width 13 height 13
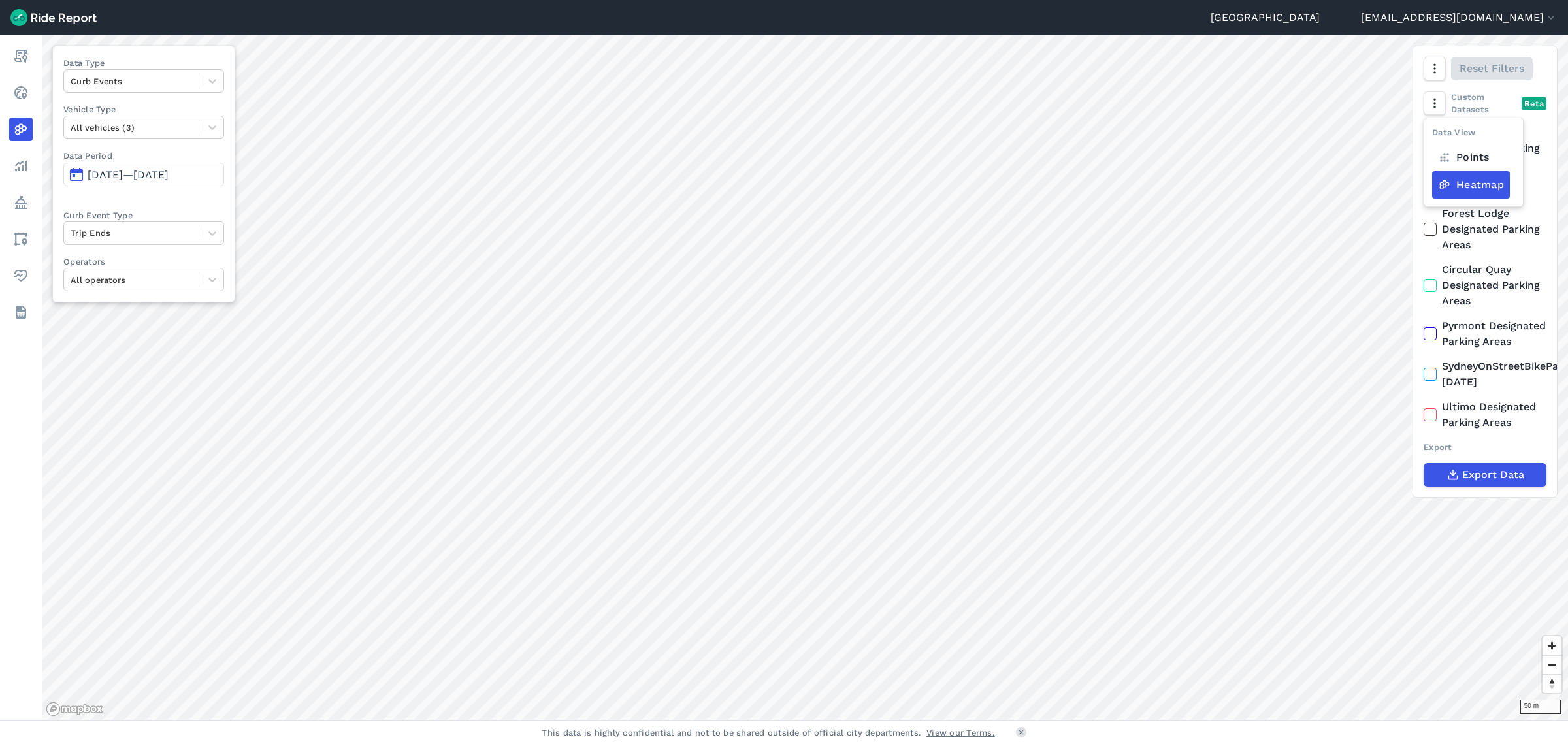
click at [1465, 159] on label "Points" at bounding box center [1464, 157] width 63 height 28
click at [1433, 135] on input "Points" at bounding box center [1433, 130] width 0 height 9
click at [223, 75] on div at bounding box center [212, 80] width 22 height 22
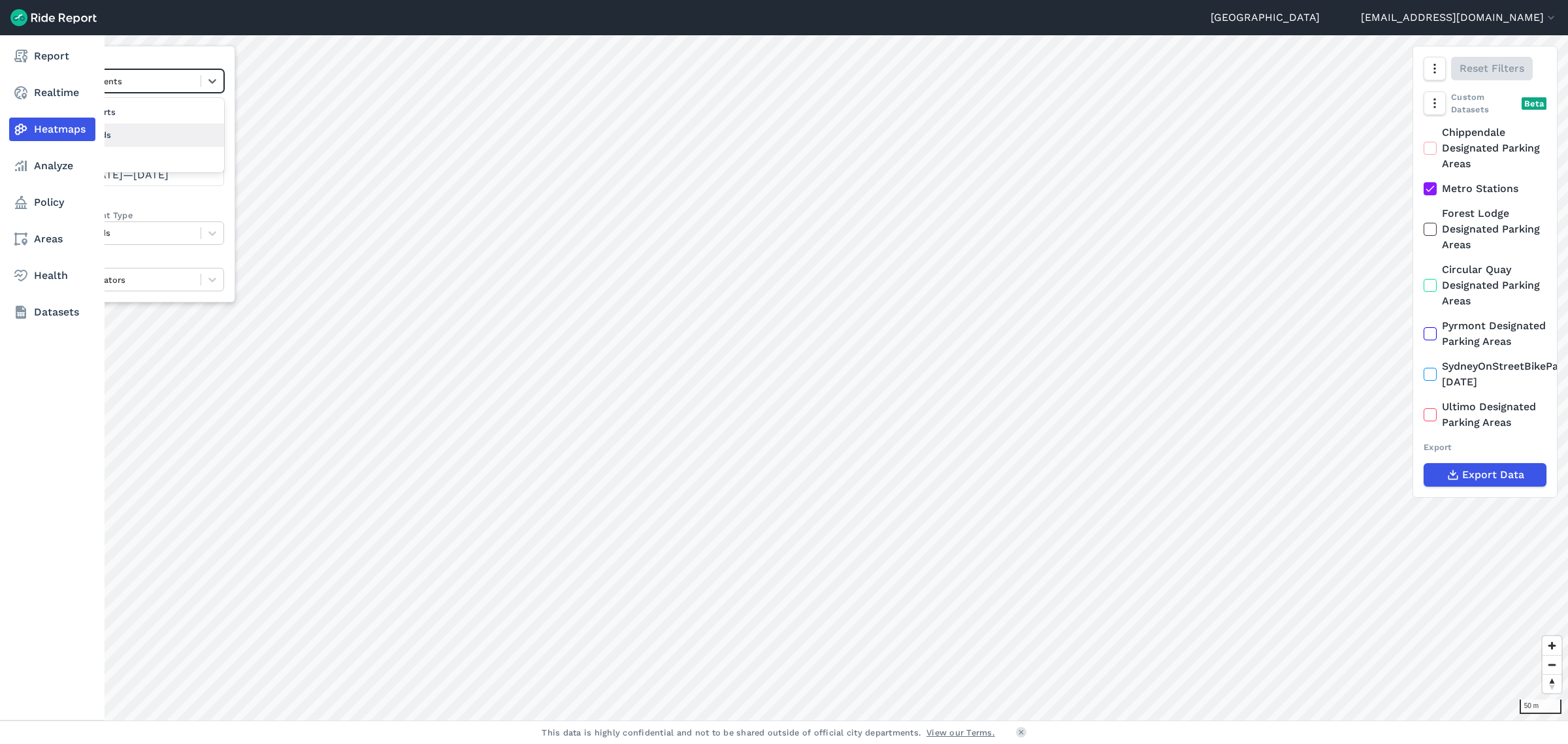
click at [23, 133] on icon at bounding box center [21, 130] width 16 height 16
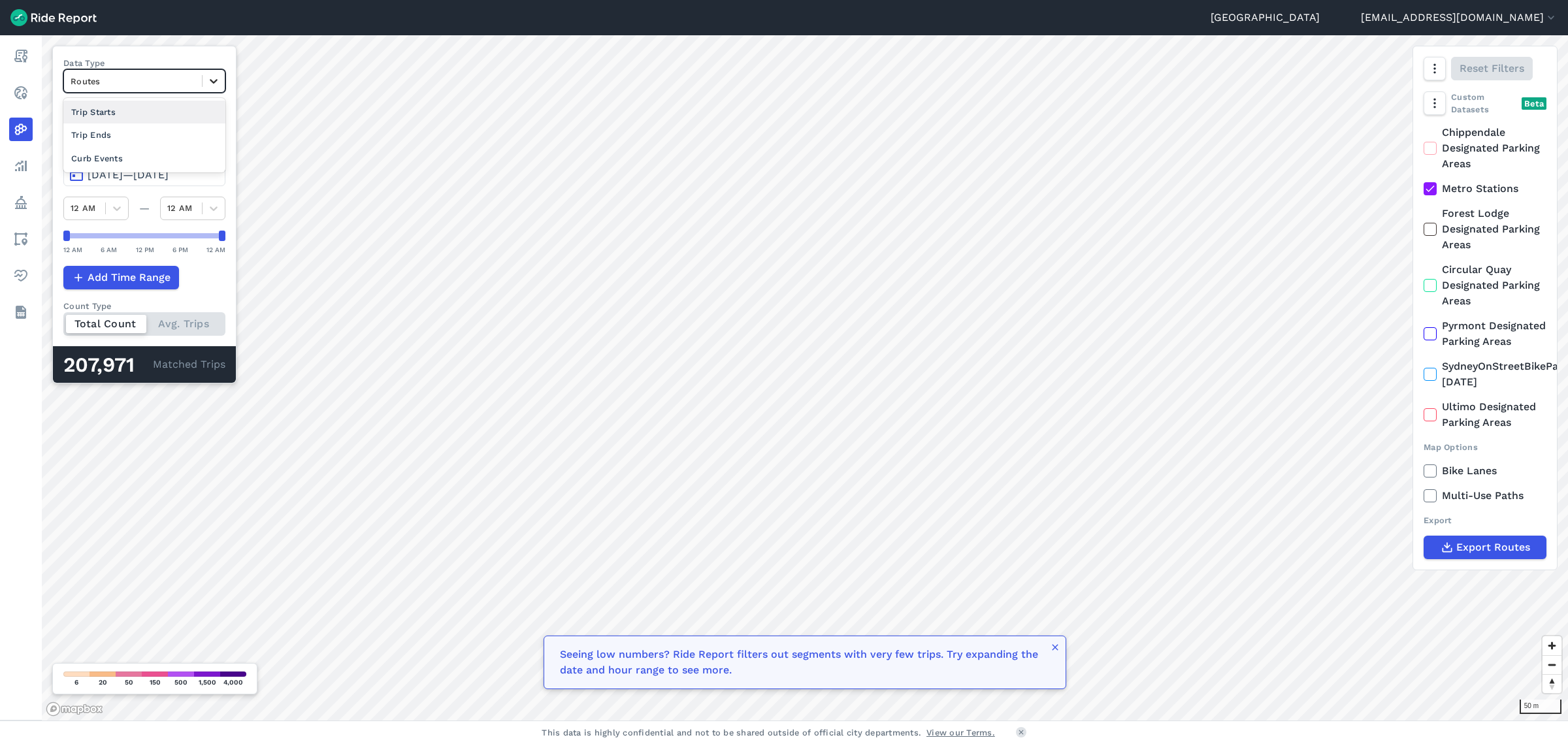
click at [217, 80] on icon at bounding box center [214, 81] width 8 height 4
click at [132, 135] on div "Trip Ends" at bounding box center [145, 135] width 162 height 23
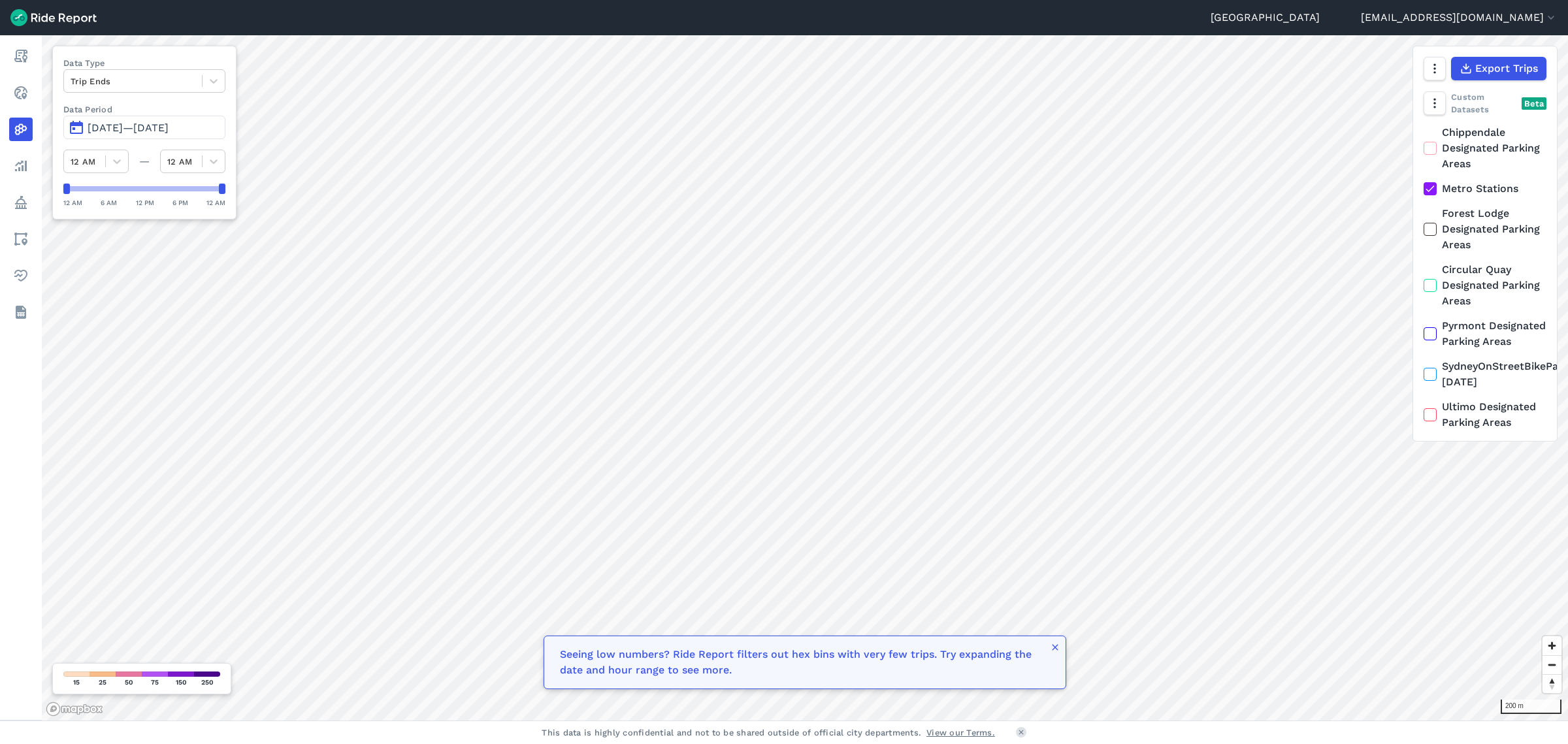
click at [1432, 192] on icon at bounding box center [1431, 189] width 12 height 13
click at [1424, 189] on input "Metro Stations" at bounding box center [1424, 185] width 0 height 9
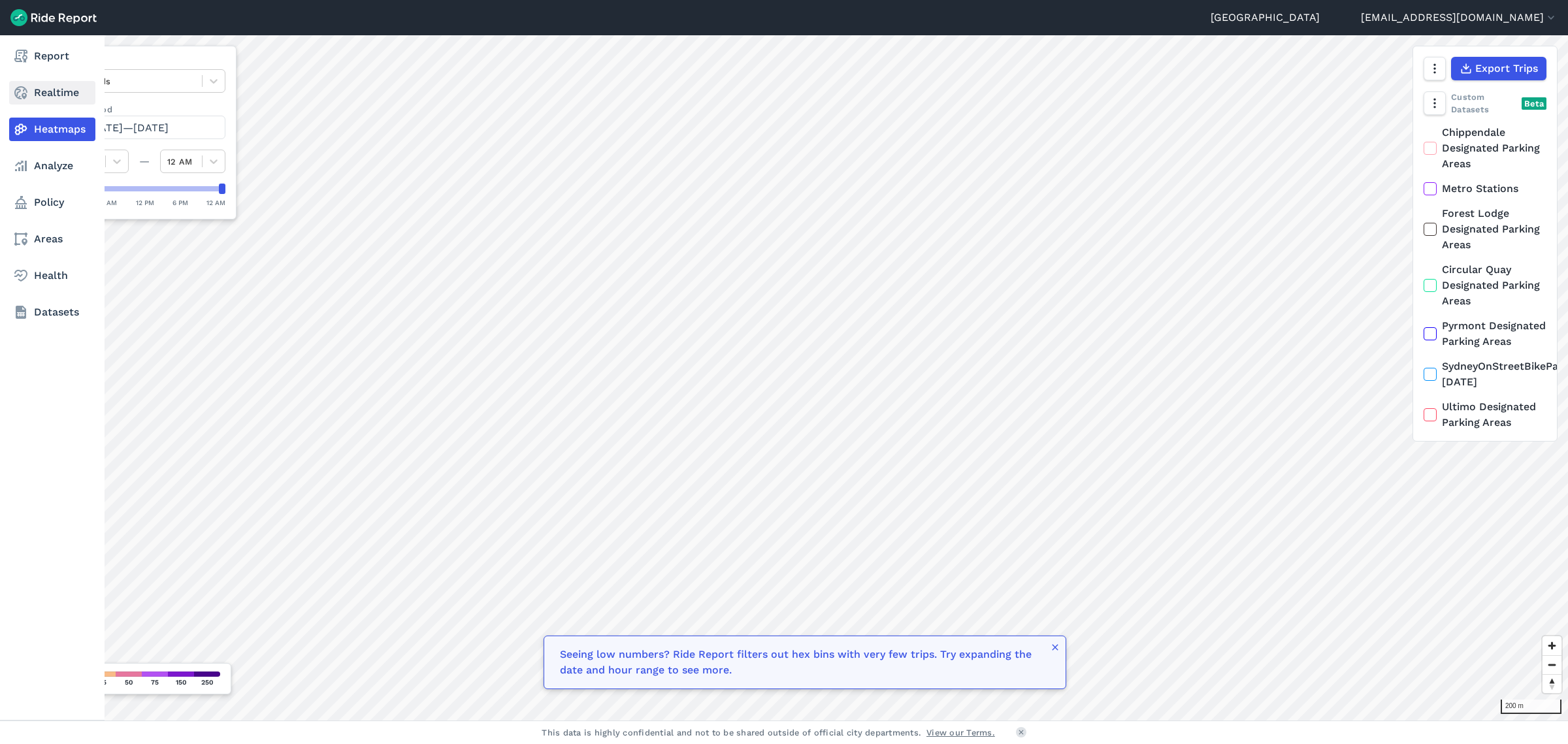
click at [46, 93] on link "Realtime" at bounding box center [52, 93] width 86 height 23
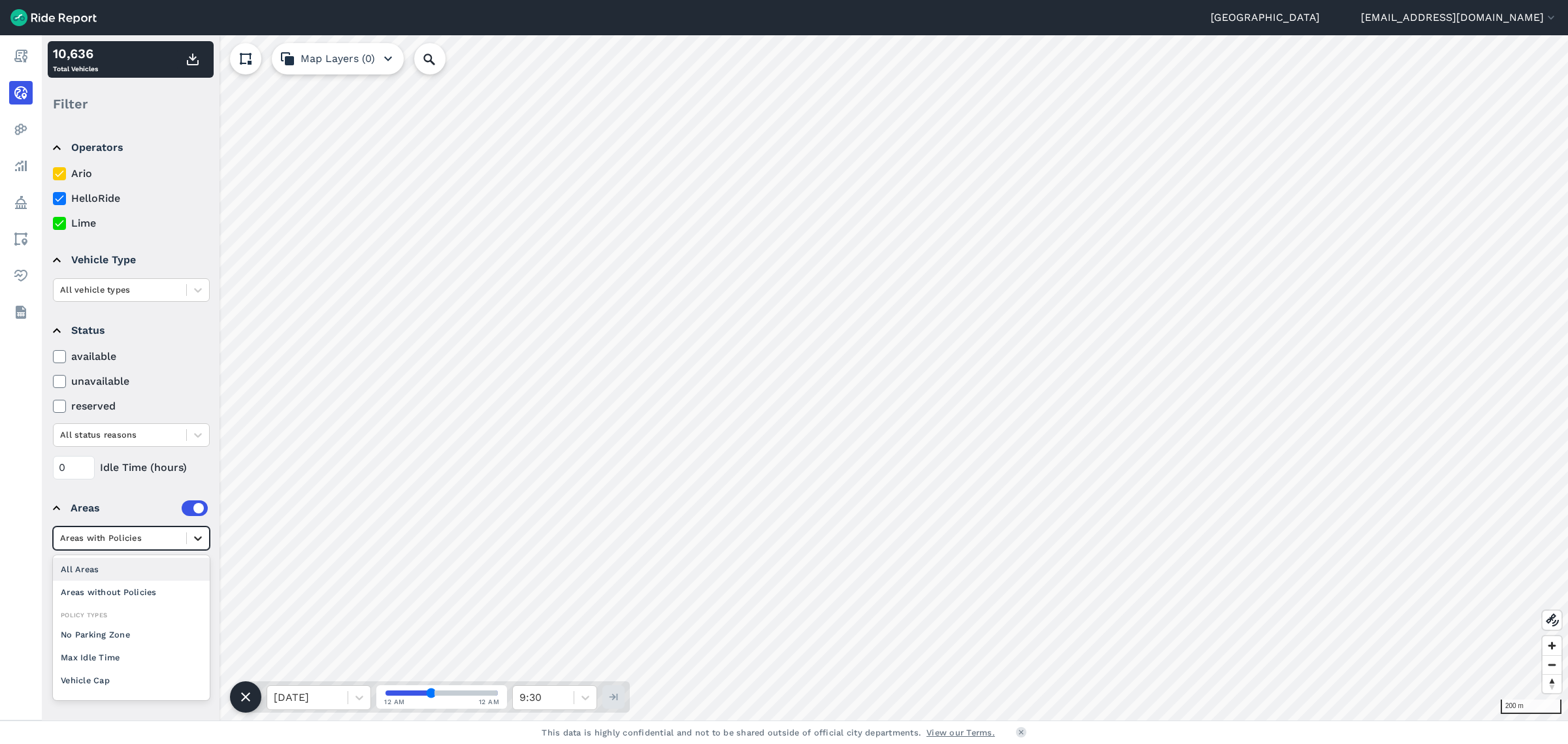
click at [202, 538] on icon at bounding box center [198, 538] width 13 height 13
click at [163, 502] on div "Areas" at bounding box center [139, 508] width 137 height 16
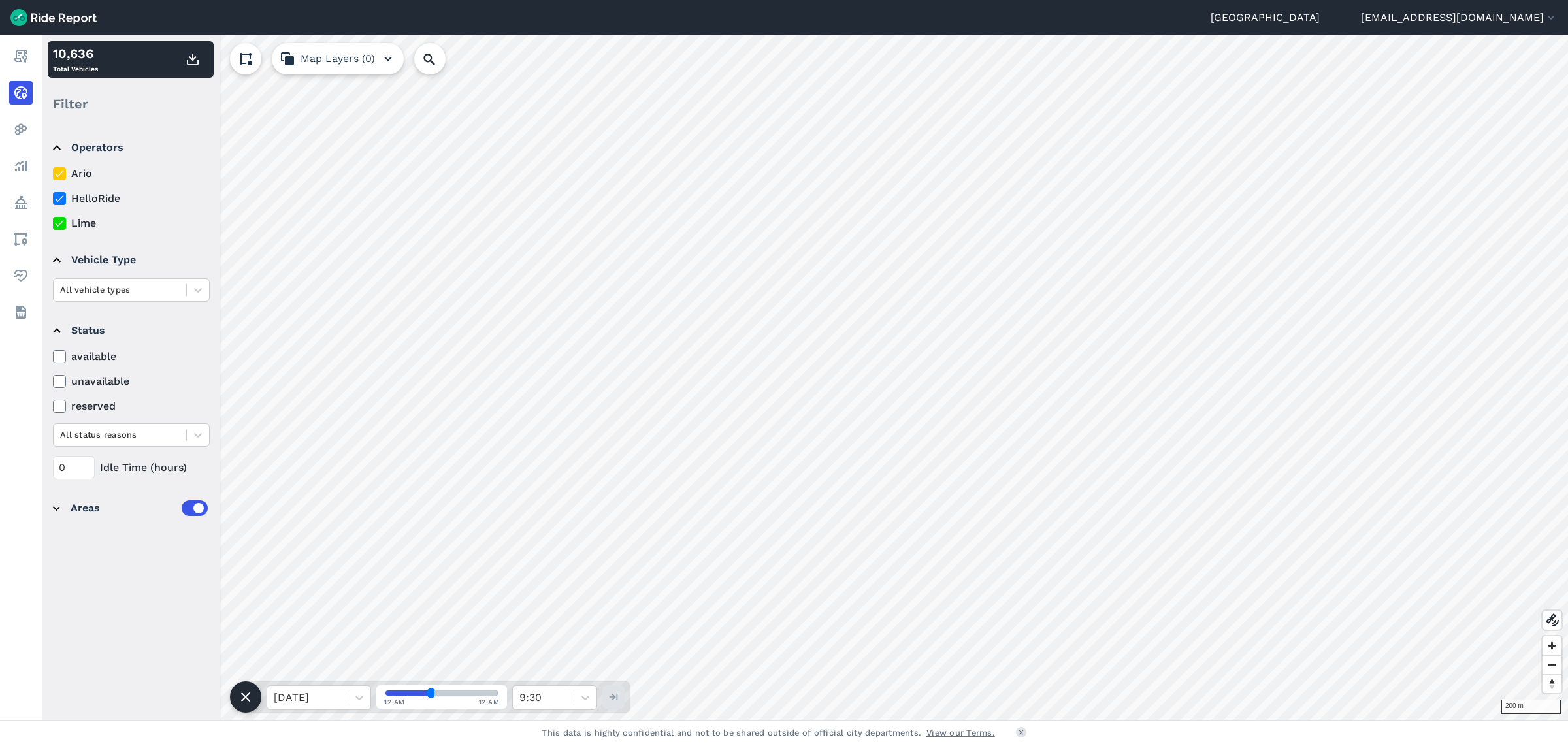
click at [194, 567] on div "Operators Ario HelloRide Lime Vehicle Type All vehicle types Status available u…" at bounding box center [131, 421] width 178 height 596
click at [62, 504] on summary "Areas" at bounding box center [130, 508] width 155 height 36
click at [196, 577] on div at bounding box center [197, 571] width 22 height 22
click at [135, 696] on div "City of [GEOGRAPHIC_DATA] LGA" at bounding box center [131, 711] width 157 height 36
